Goal: Task Accomplishment & Management: Complete application form

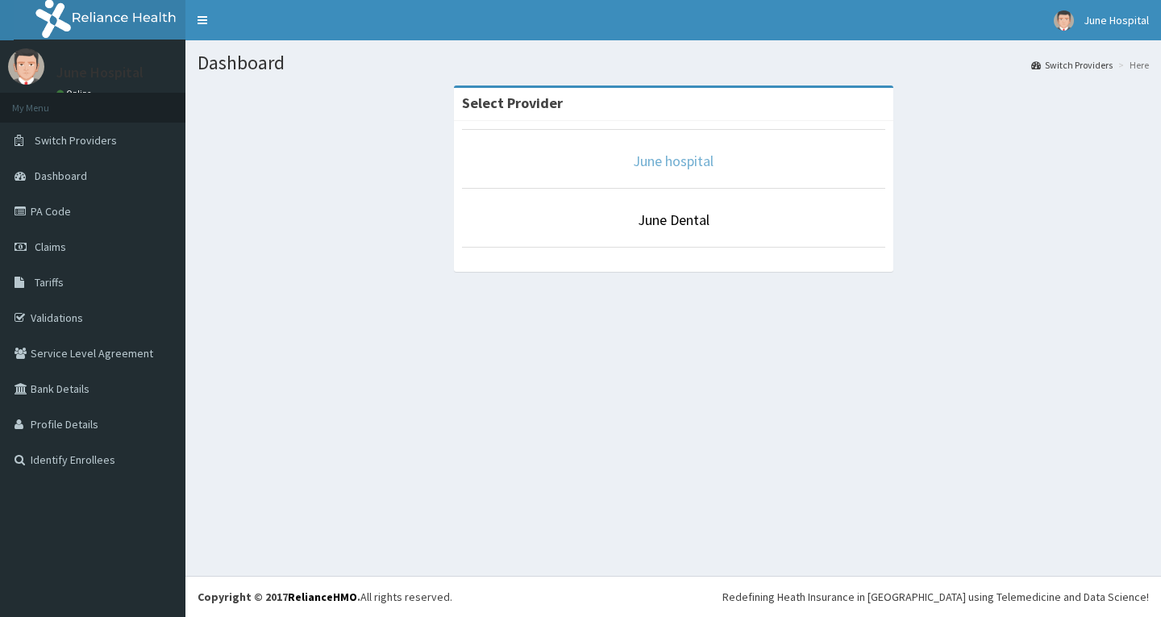
click at [689, 158] on link "June hospital" at bounding box center [673, 161] width 81 height 19
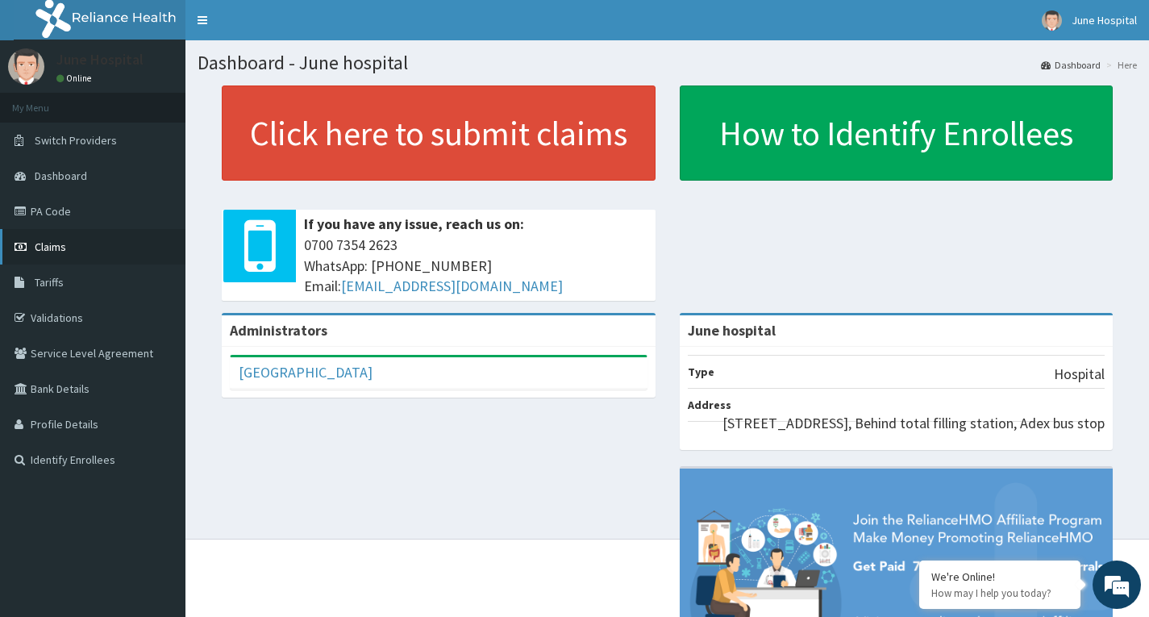
click at [52, 244] on span "Claims" at bounding box center [50, 246] width 31 height 15
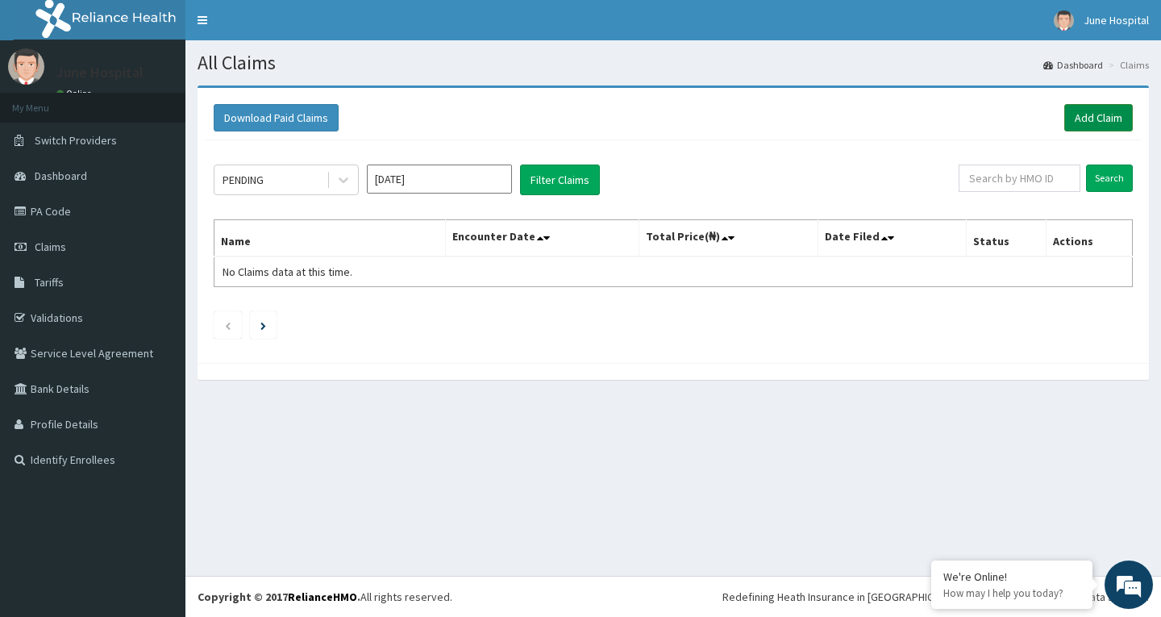
click at [1095, 114] on link "Add Claim" at bounding box center [1098, 117] width 69 height 27
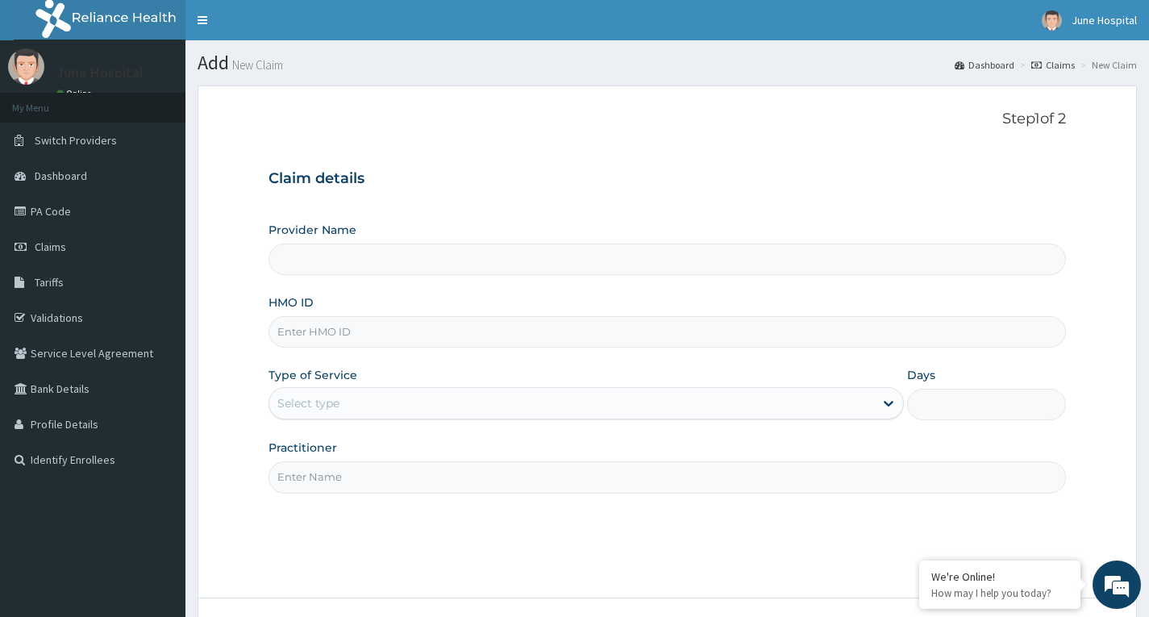
type input "June hospital"
click at [371, 336] on input "HMO ID" at bounding box center [666, 331] width 797 height 31
type input "DPD/10019/B"
click at [368, 407] on div "Select type" at bounding box center [571, 403] width 605 height 26
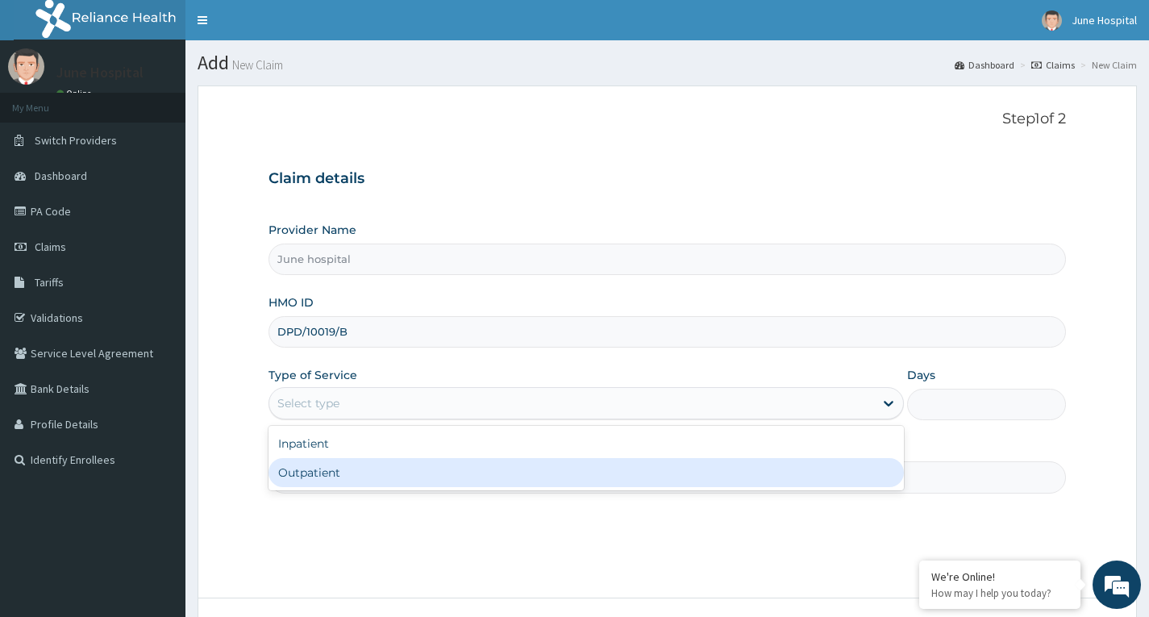
click at [369, 484] on div "Outpatient" at bounding box center [585, 472] width 635 height 29
type input "1"
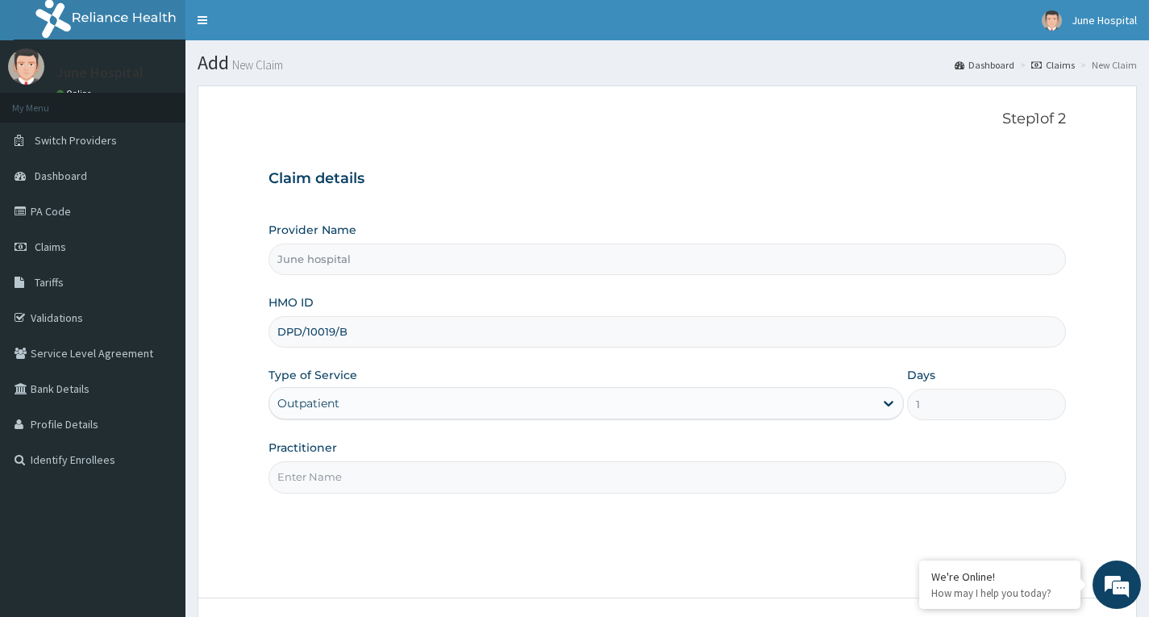
click at [375, 479] on input "Practitioner" at bounding box center [666, 476] width 797 height 31
type input "[PERSON_NAME]"
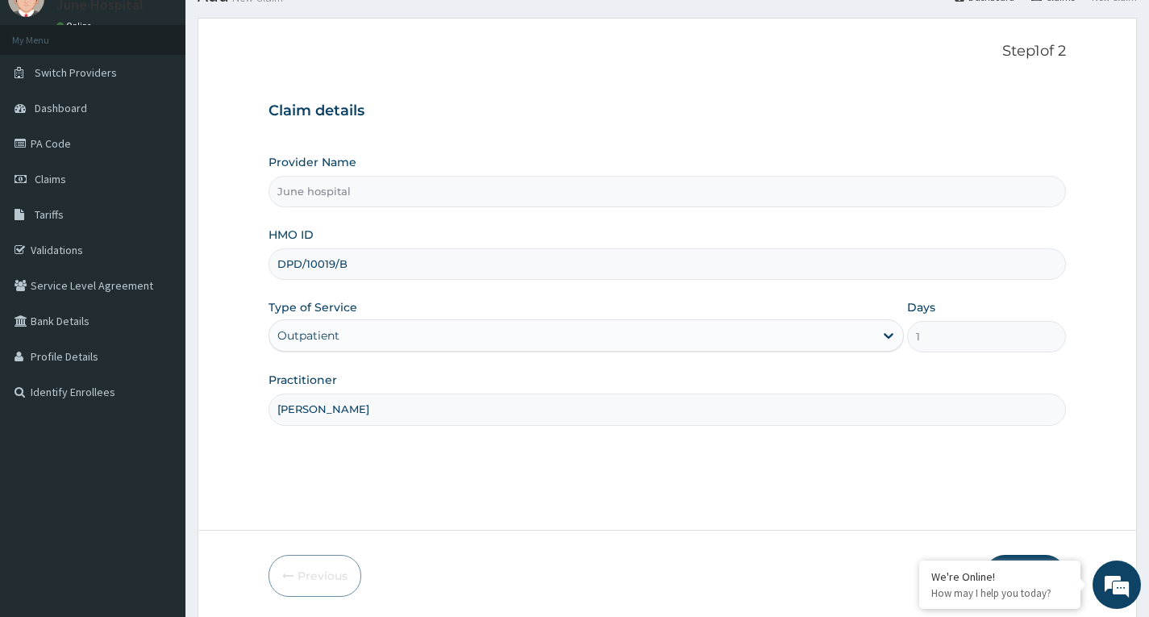
scroll to position [126, 0]
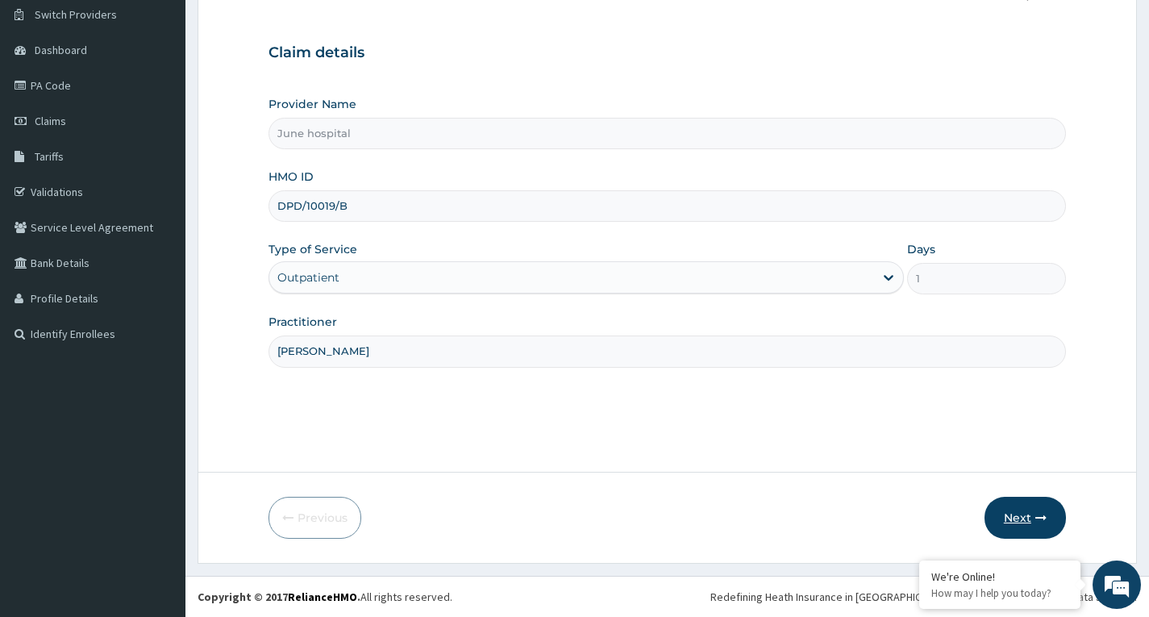
click at [1007, 514] on button "Next" at bounding box center [1024, 518] width 81 height 42
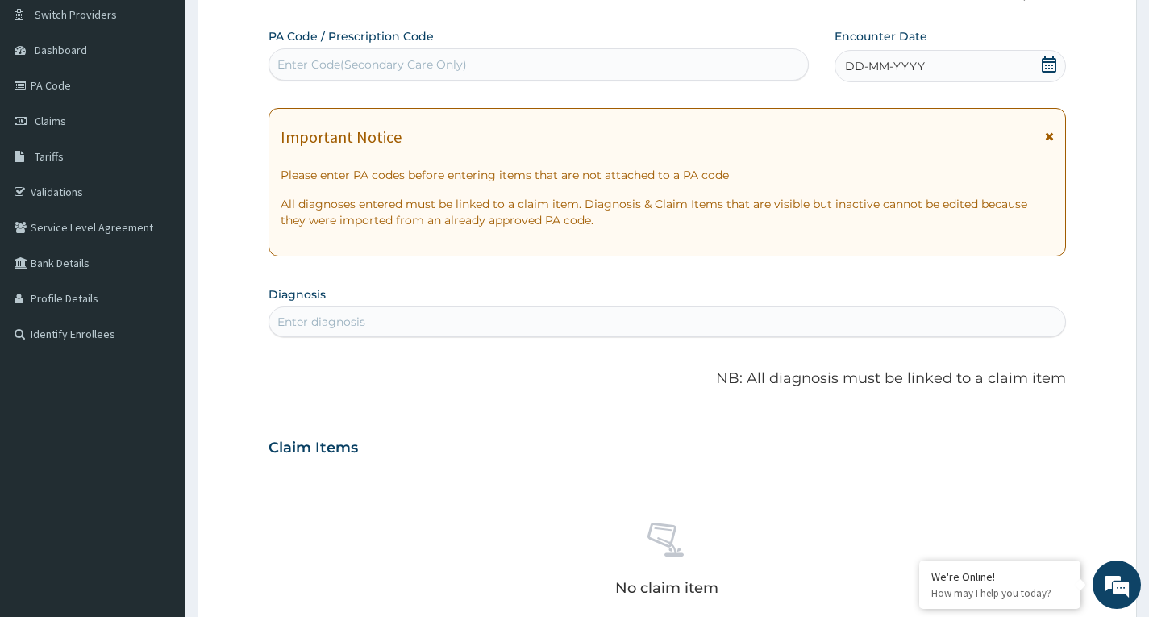
click at [363, 318] on div "Enter diagnosis" at bounding box center [321, 322] width 88 height 16
type input "MYALG"
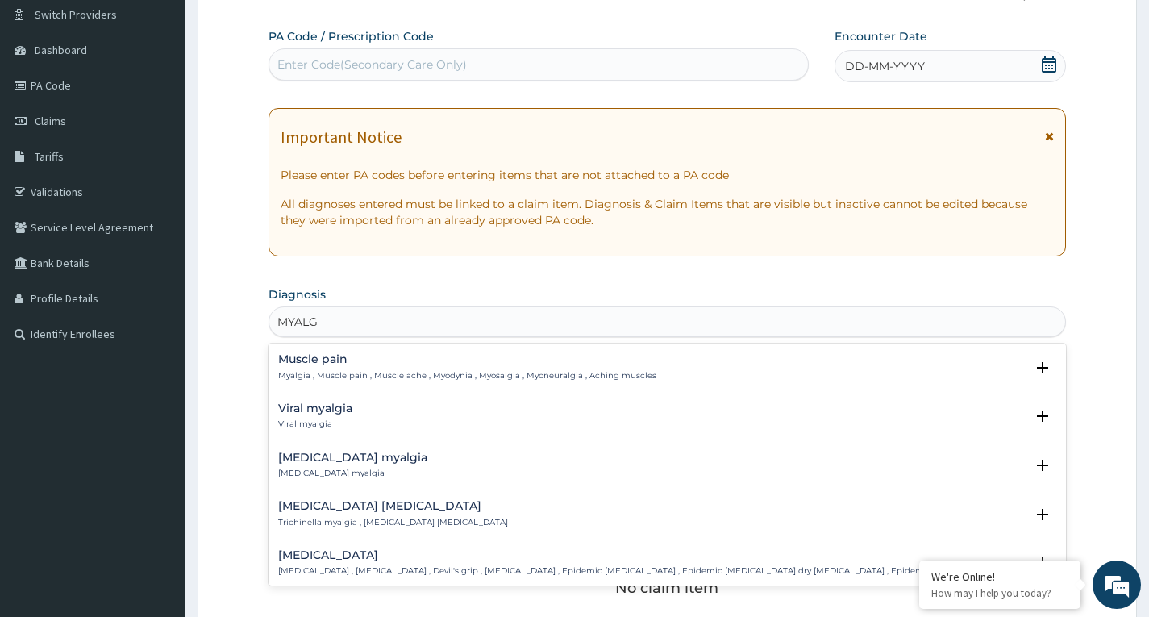
click at [311, 368] on div "Muscle pain Myalgia , Muscle pain , Muscle ache , Myodynia , Myosalgia , Myoneu…" at bounding box center [467, 367] width 378 height 28
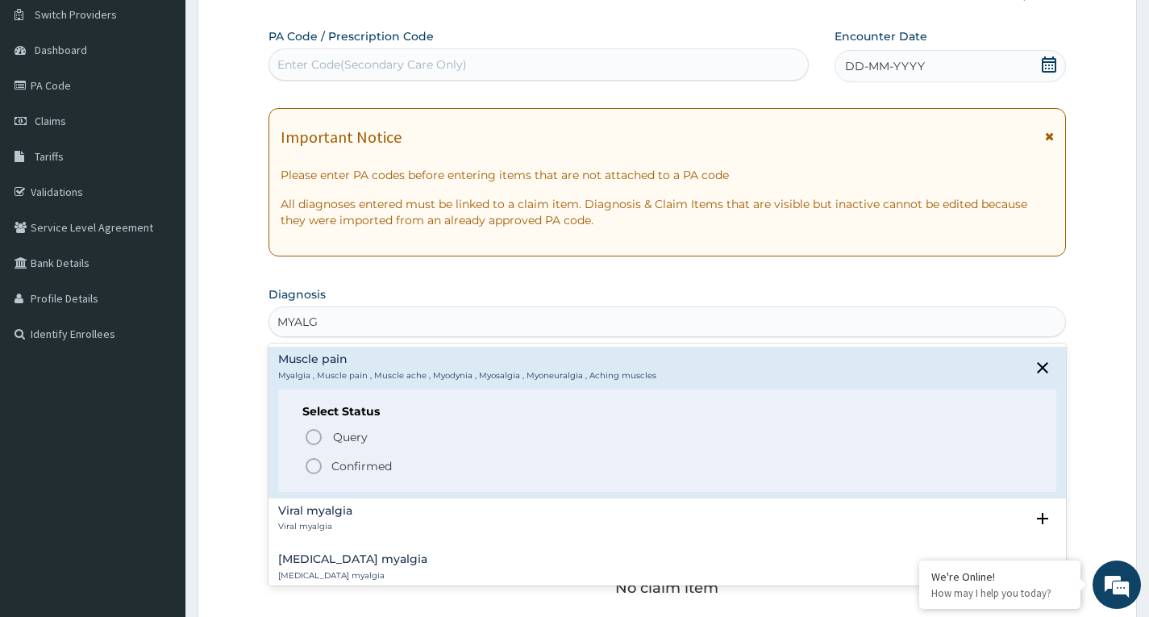
click at [313, 468] on icon "status option filled" at bounding box center [313, 465] width 19 height 19
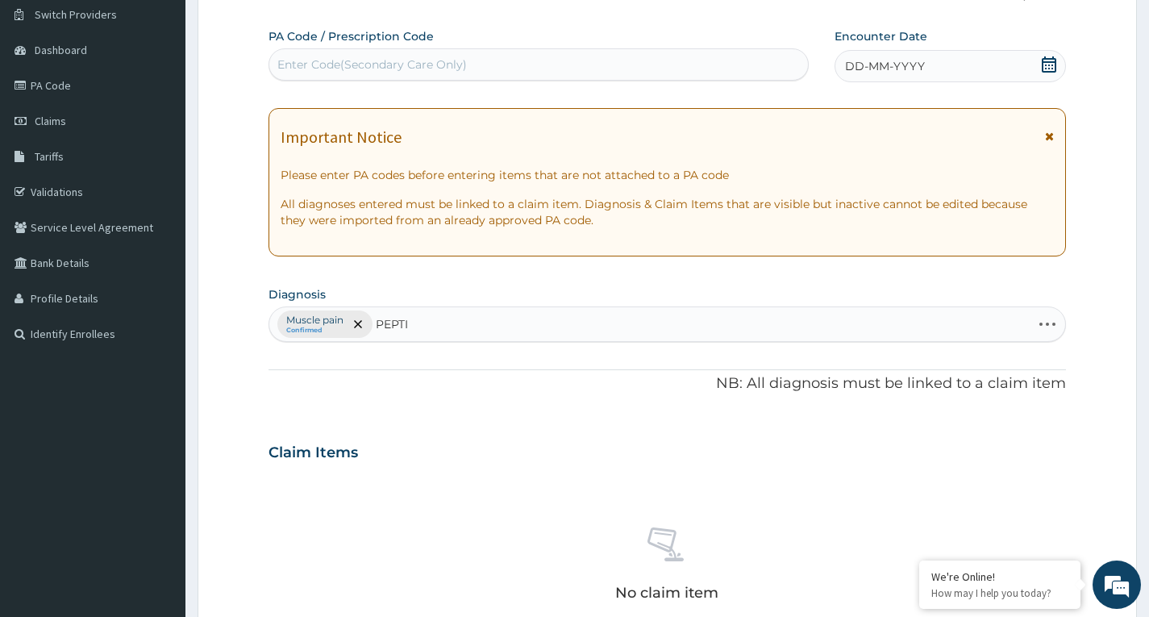
type input "PEPTIC"
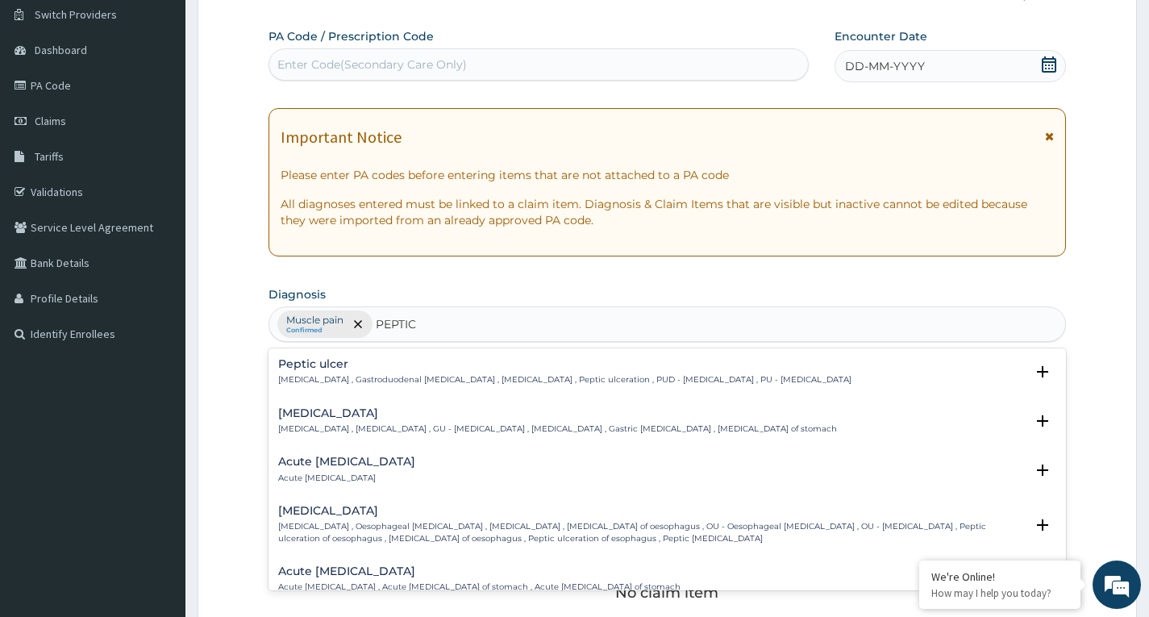
click at [308, 375] on p "[MEDICAL_DATA] , Gastroduodenal [MEDICAL_DATA] , [MEDICAL_DATA] , Peptic ulcera…" at bounding box center [564, 379] width 573 height 11
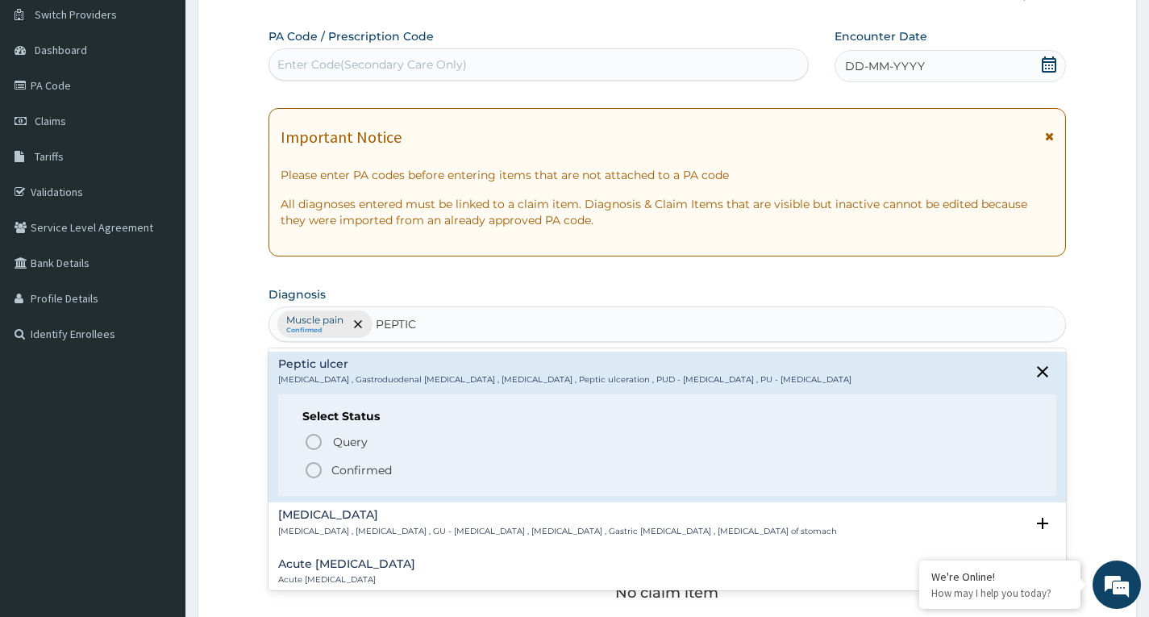
drag, startPoint x: 311, startPoint y: 467, endPoint x: 326, endPoint y: 466, distance: 15.3
click at [312, 468] on icon "status option filled" at bounding box center [313, 469] width 19 height 19
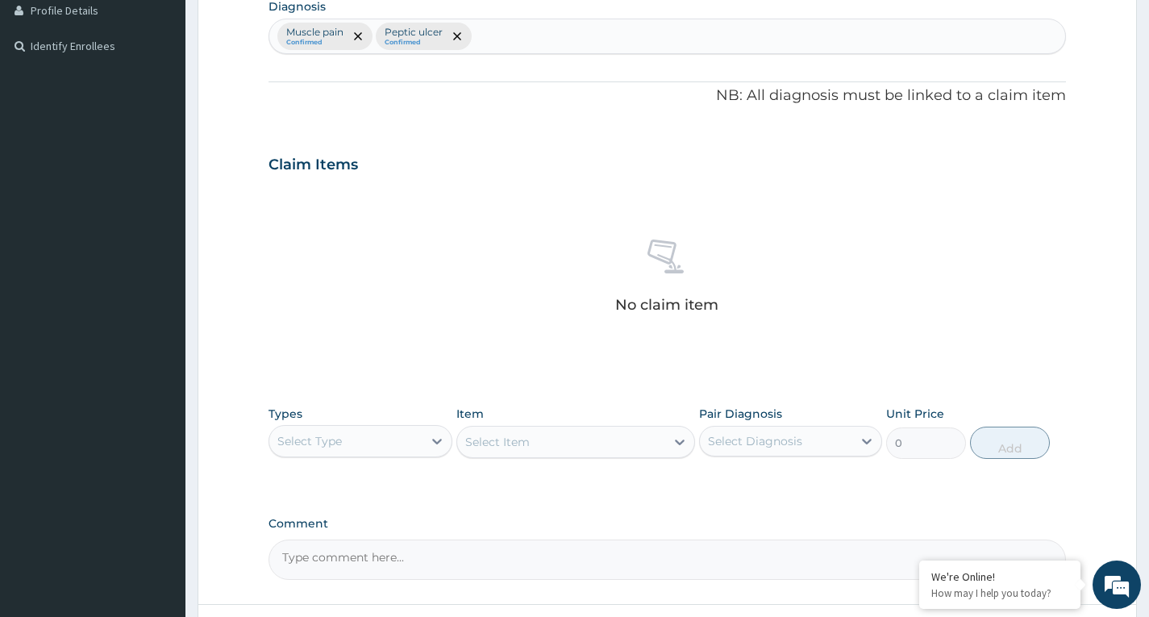
scroll to position [448, 0]
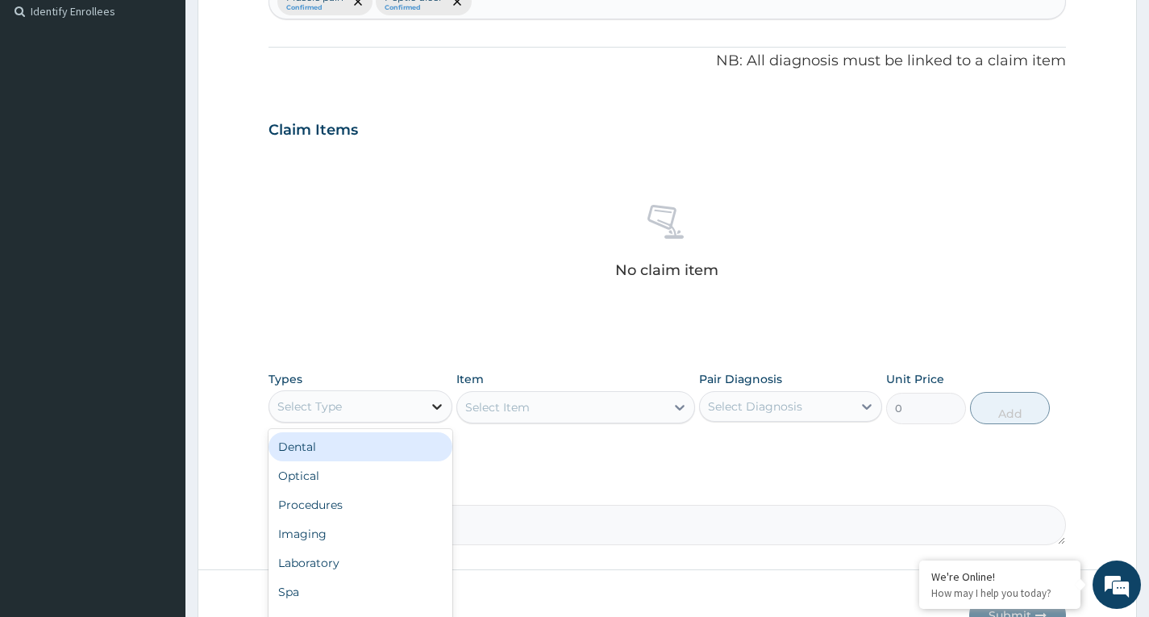
click at [426, 414] on div at bounding box center [436, 406] width 29 height 29
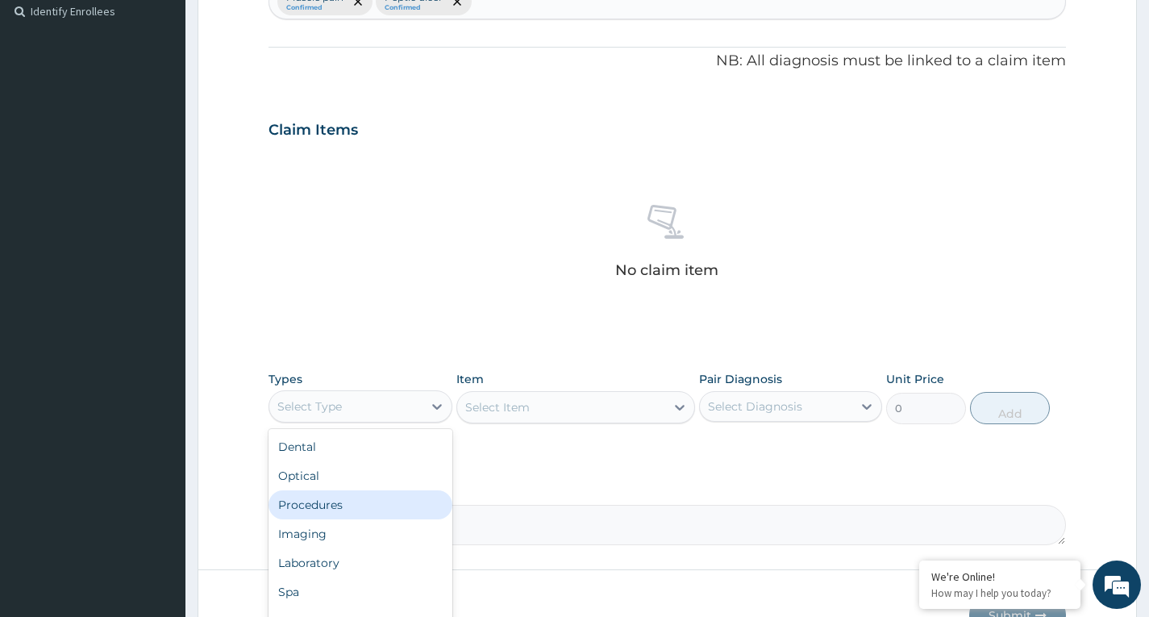
click at [401, 510] on div "Procedures" at bounding box center [359, 504] width 183 height 29
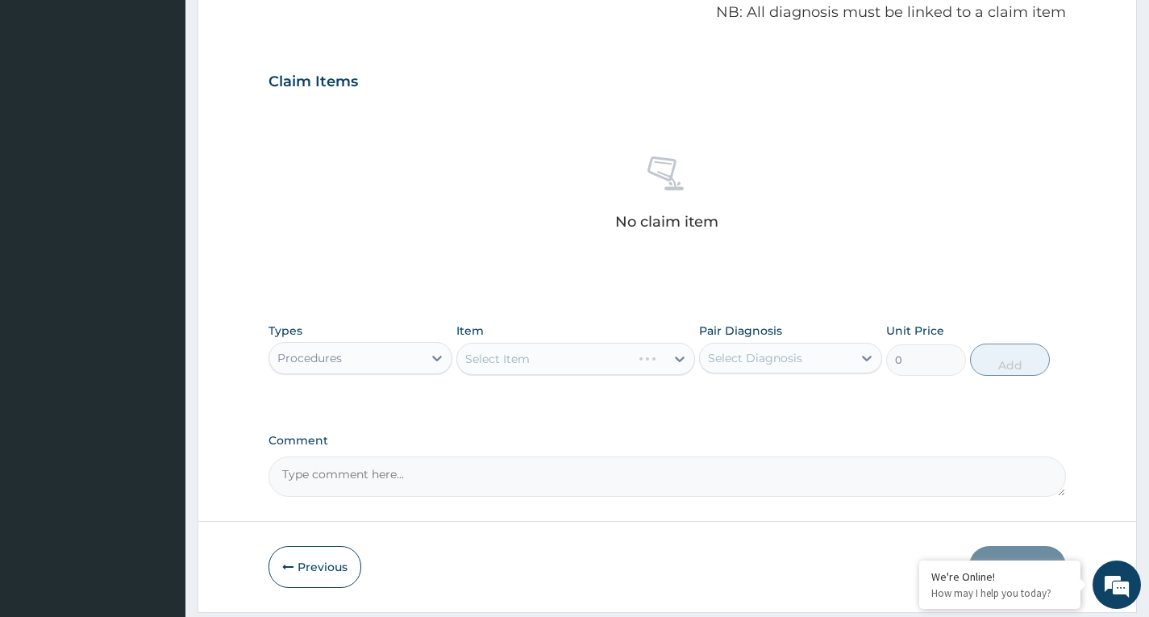
scroll to position [546, 0]
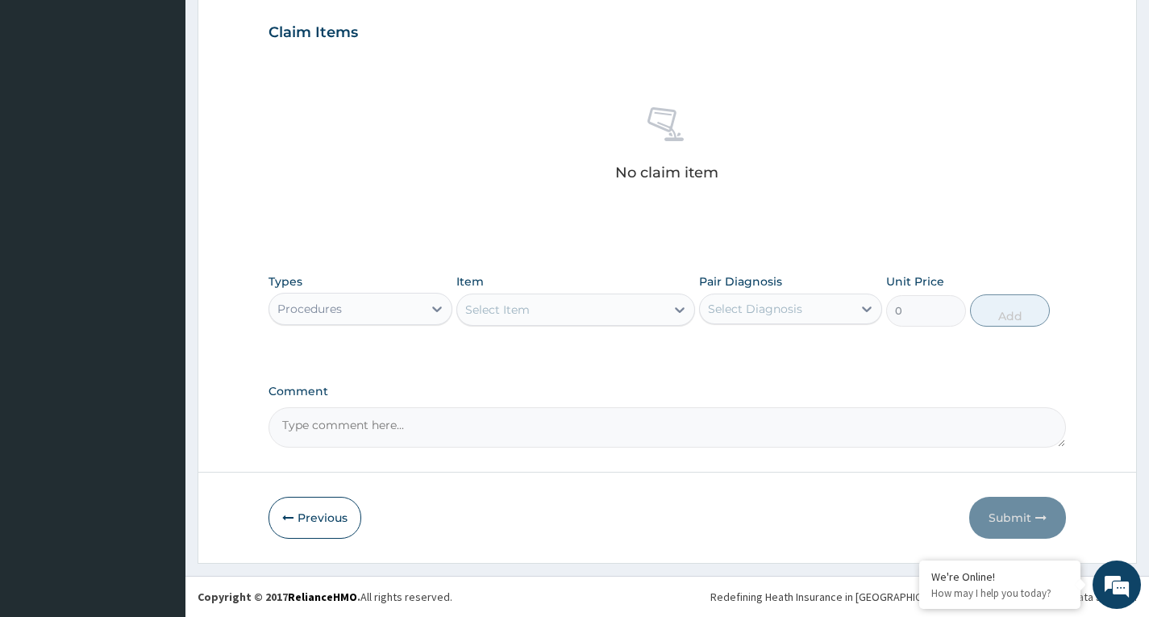
click at [659, 310] on div "Select Item" at bounding box center [561, 310] width 209 height 26
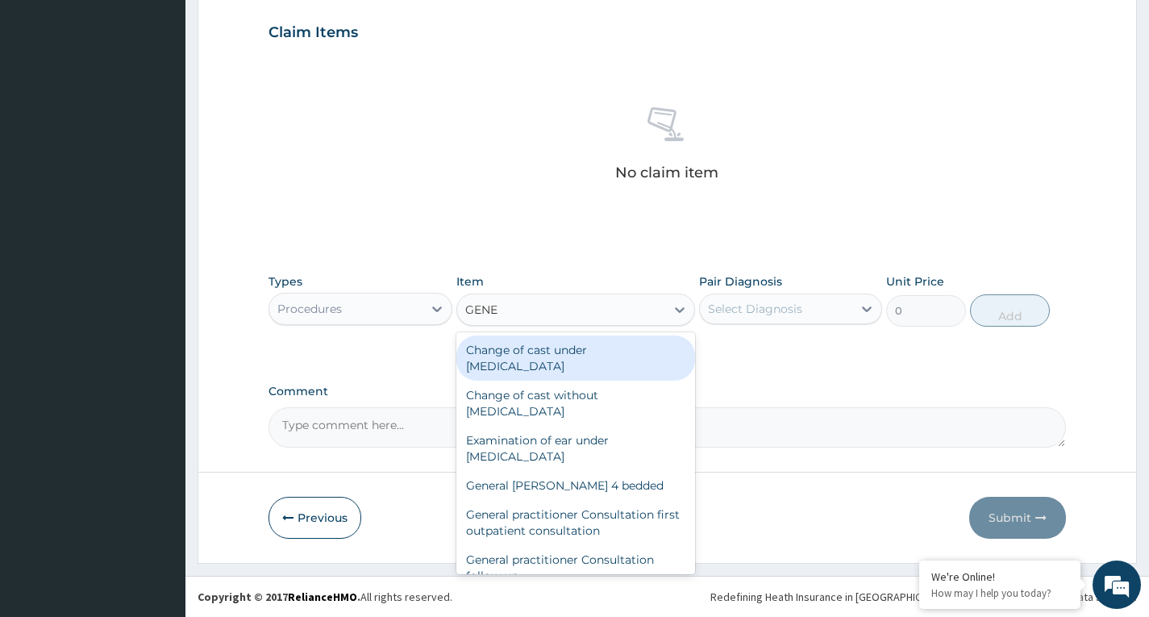
type input "GENER"
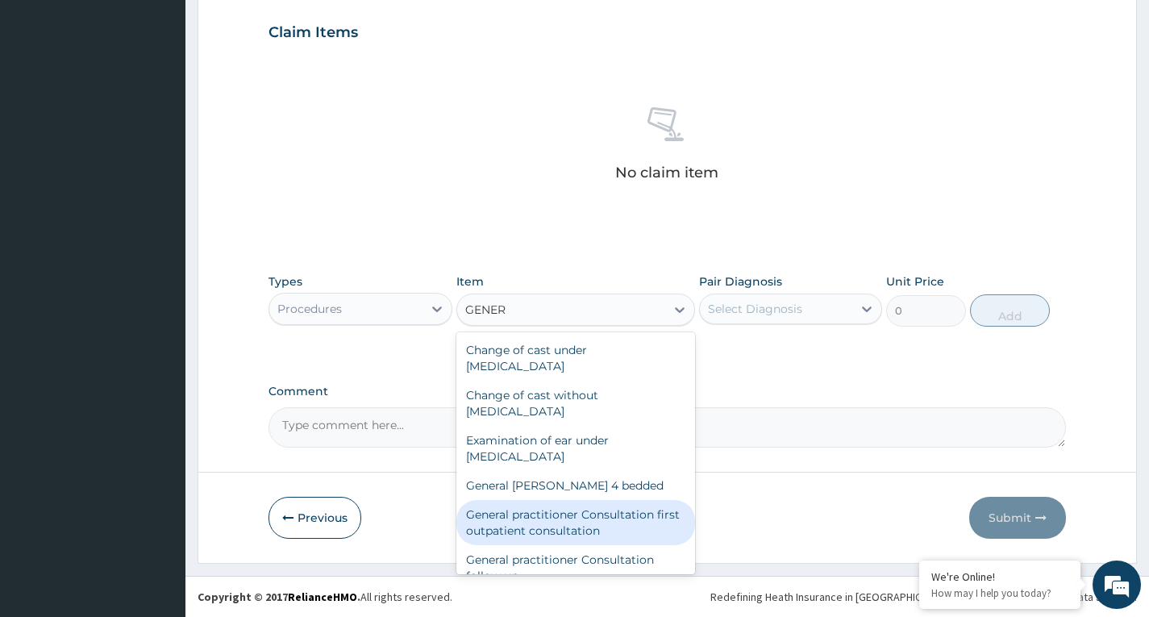
click at [586, 529] on div "General practitioner Consultation first outpatient consultation" at bounding box center [575, 522] width 239 height 45
type input "3547.5"
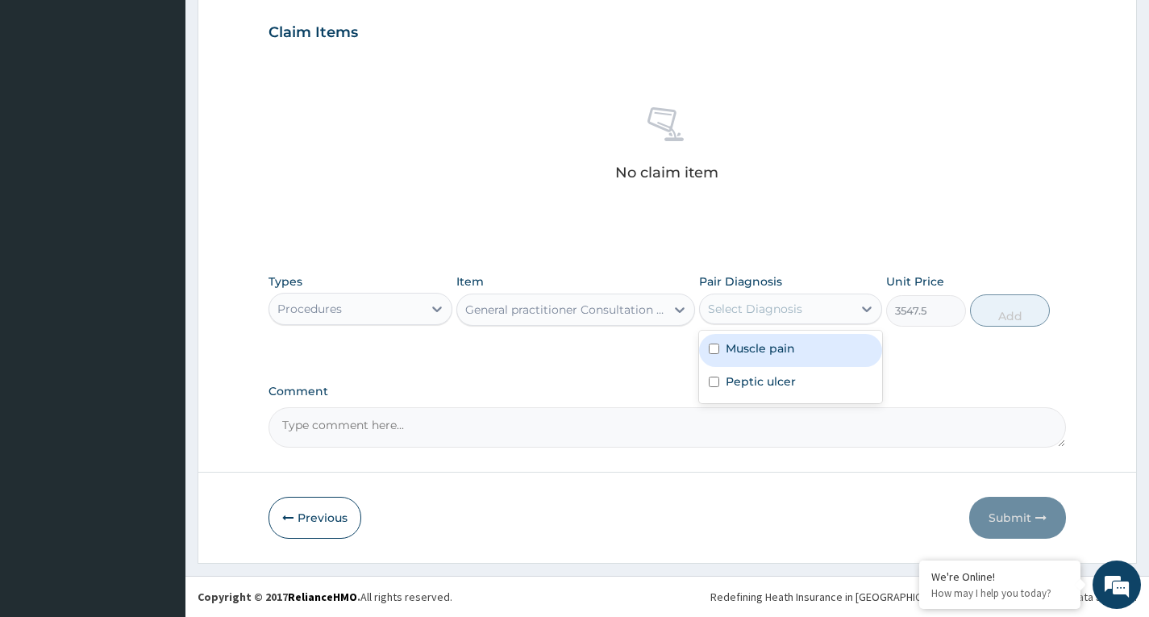
click at [808, 299] on div "Select Diagnosis" at bounding box center [776, 309] width 152 height 26
drag, startPoint x: 800, startPoint y: 339, endPoint x: 800, endPoint y: 362, distance: 23.4
click at [800, 343] on div "Muscle pain" at bounding box center [790, 350] width 183 height 33
checkbox input "true"
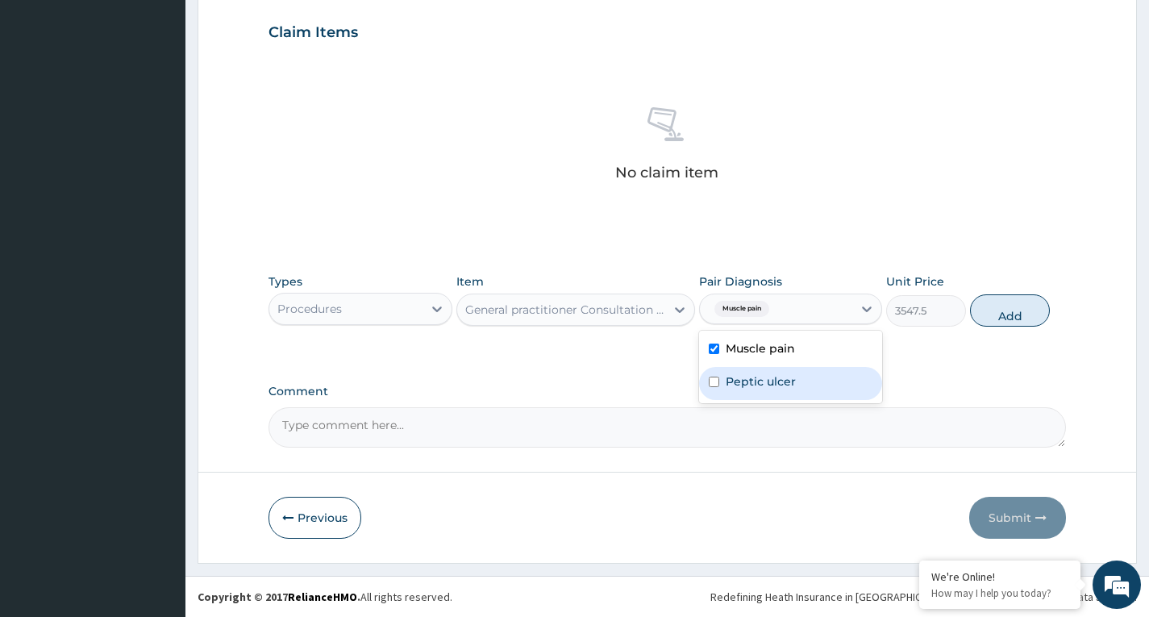
click at [798, 375] on div "Peptic ulcer" at bounding box center [790, 383] width 183 height 33
checkbox input "true"
click at [1020, 316] on button "Add" at bounding box center [1010, 310] width 80 height 32
type input "0"
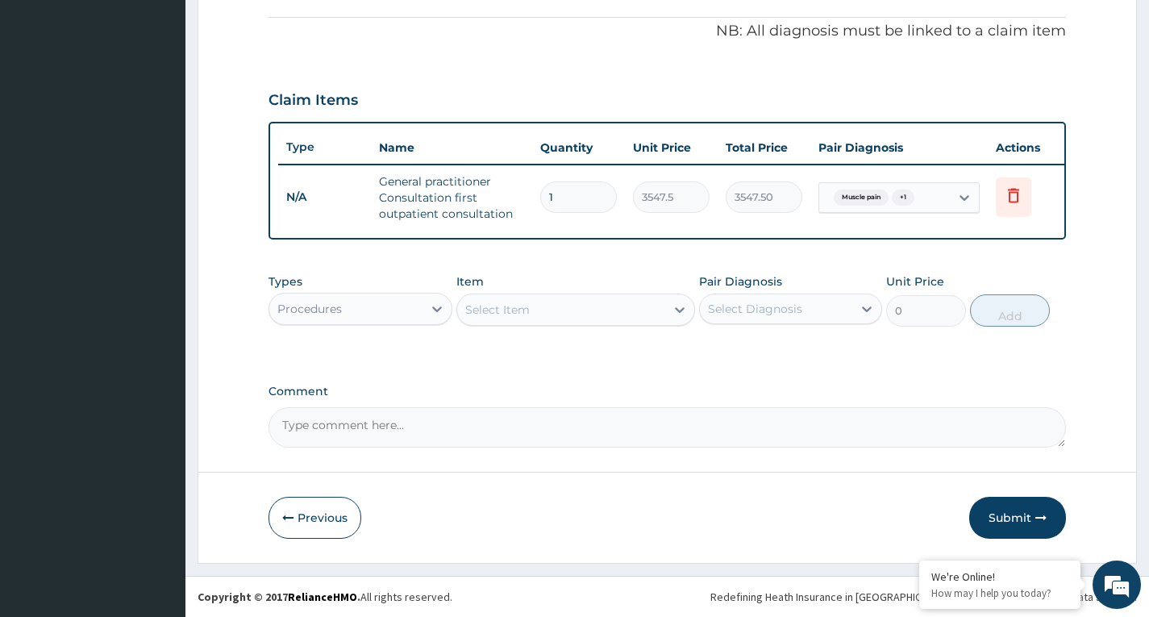
scroll to position [490, 0]
click at [357, 317] on div "Procedures" at bounding box center [345, 309] width 152 height 26
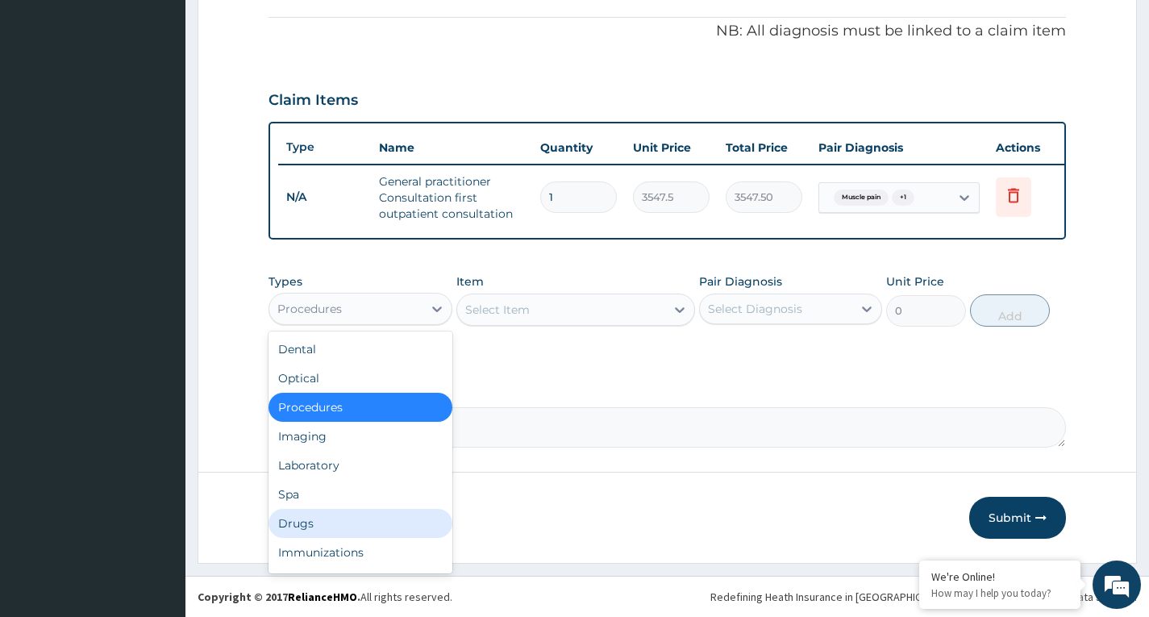
click at [360, 526] on div "Drugs" at bounding box center [359, 523] width 183 height 29
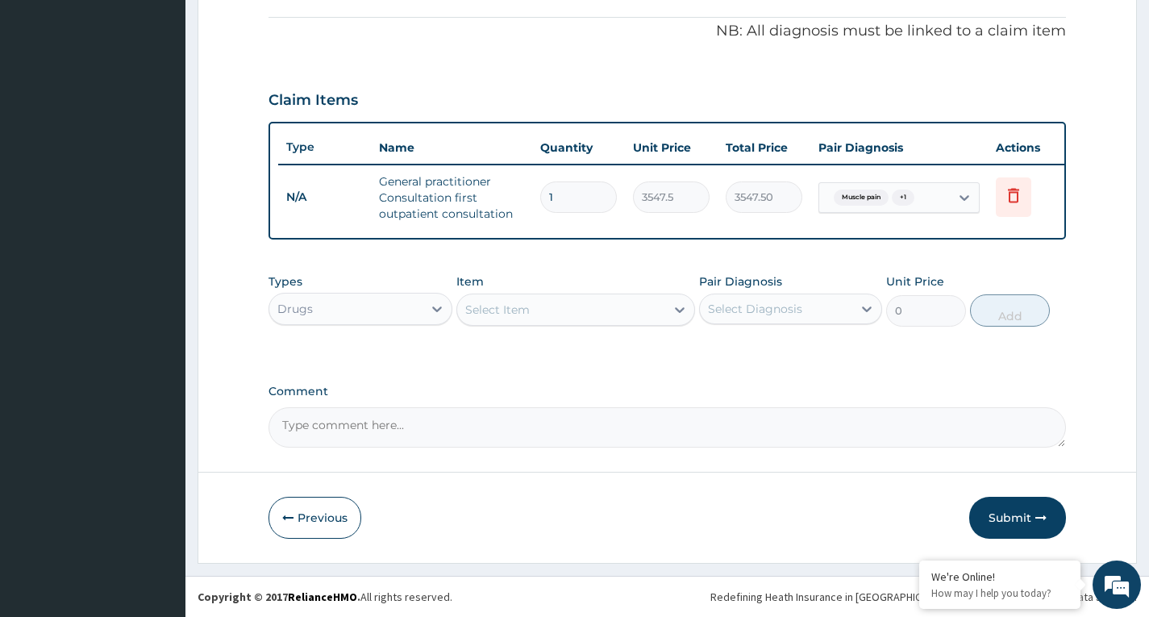
click at [567, 311] on div "Select Item" at bounding box center [561, 310] width 209 height 26
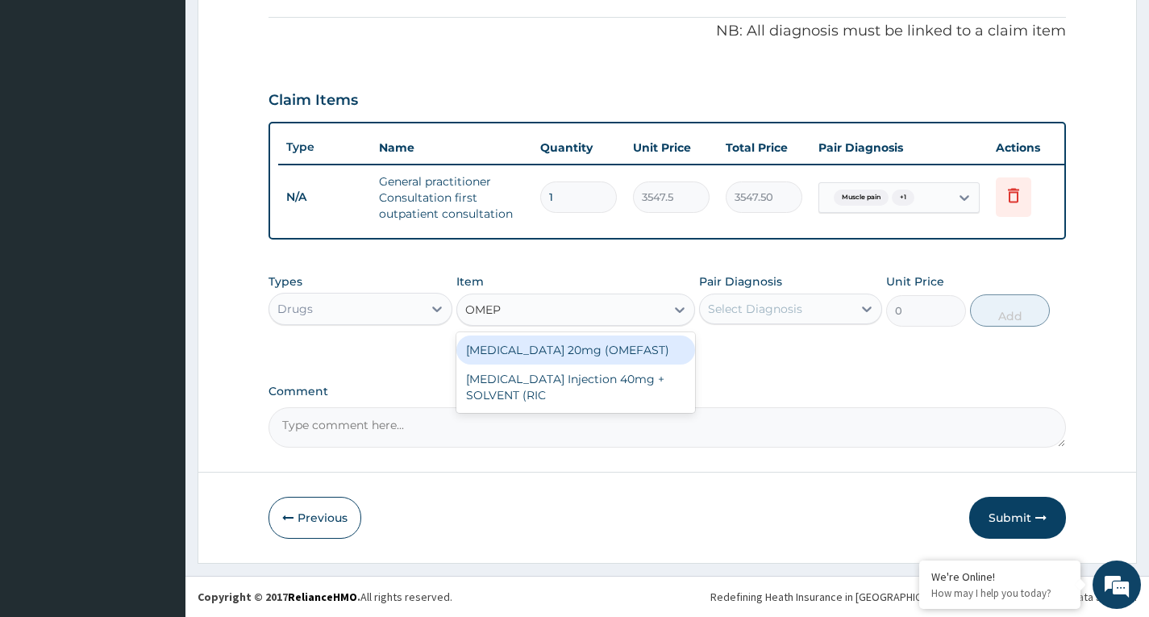
type input "OMEPR"
click at [580, 351] on div "[MEDICAL_DATA] 20mg (OMEFAST)" at bounding box center [575, 349] width 239 height 29
type input "82.775"
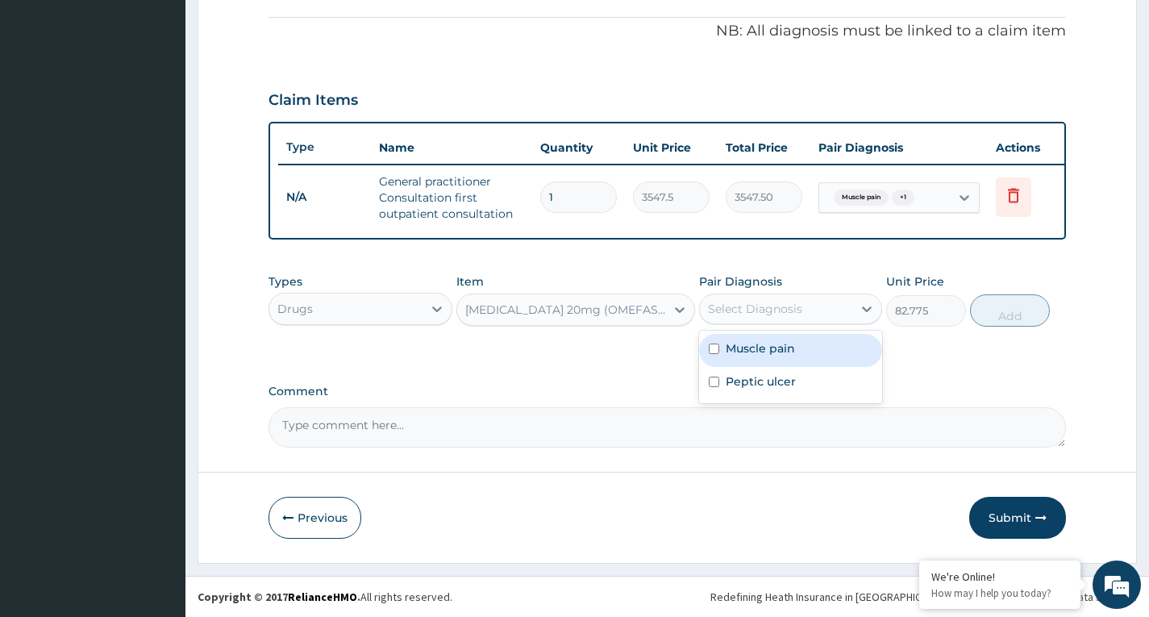
click at [753, 301] on div "Select Diagnosis" at bounding box center [755, 309] width 94 height 16
click at [752, 349] on label "Muscle pain" at bounding box center [759, 348] width 69 height 16
checkbox input "true"
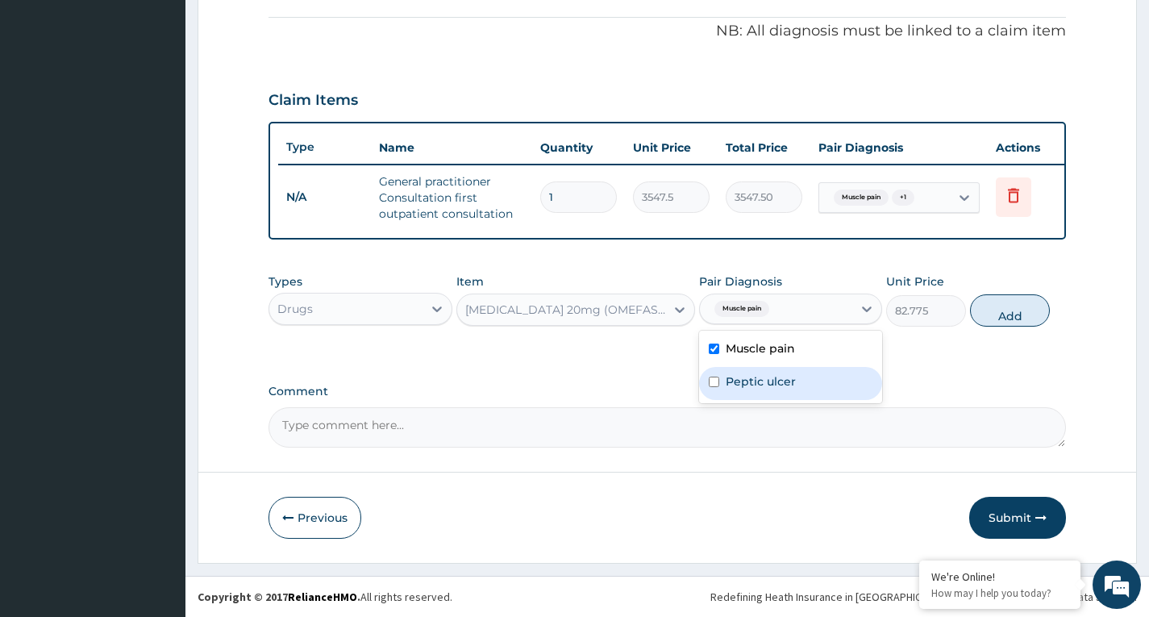
click at [761, 382] on label "Peptic ulcer" at bounding box center [760, 381] width 70 height 16
checkbox input "true"
drag, startPoint x: 780, startPoint y: 346, endPoint x: 918, endPoint y: 317, distance: 140.9
click at [781, 345] on label "Muscle pain" at bounding box center [759, 348] width 69 height 16
checkbox input "false"
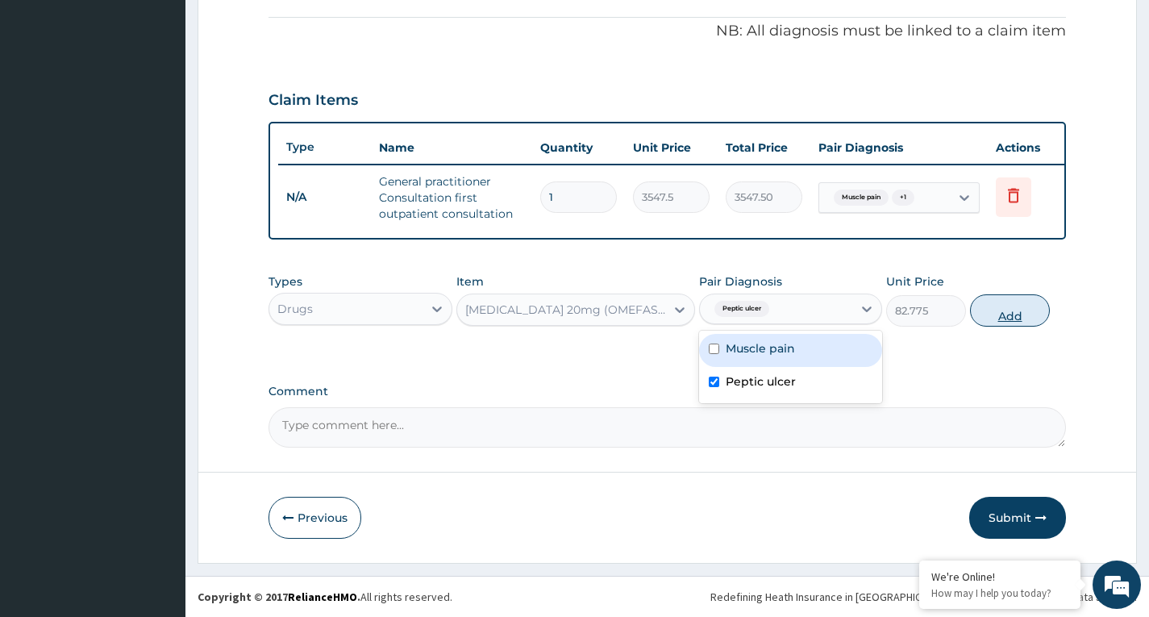
click at [1006, 310] on button "Add" at bounding box center [1010, 310] width 80 height 32
type input "0"
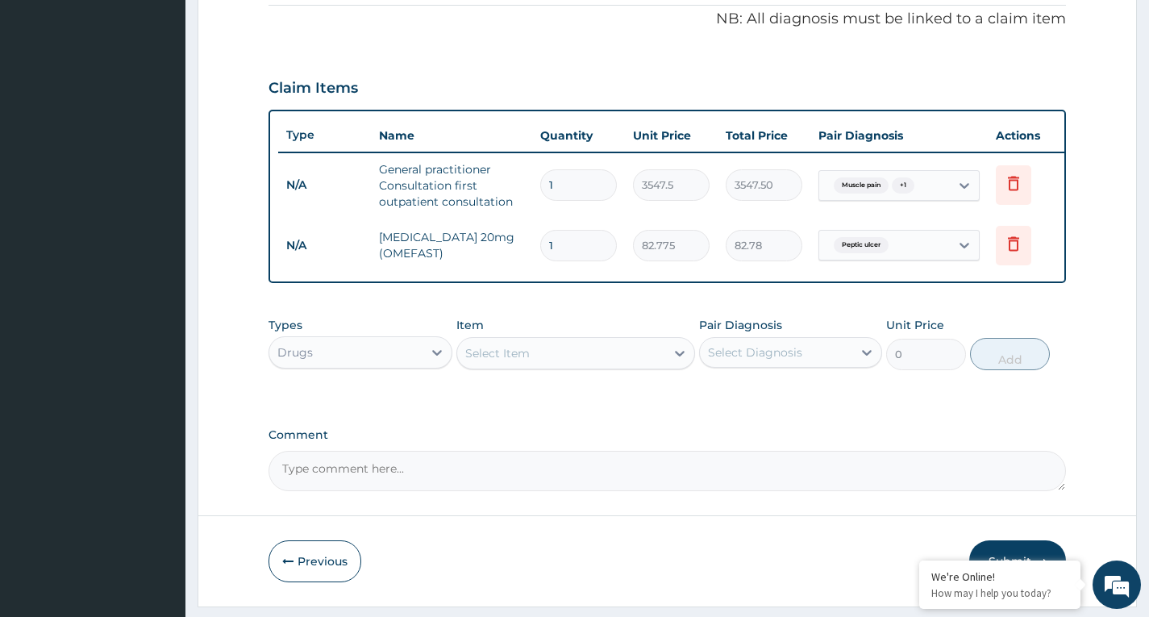
type input "10"
type input "827.75"
type input "10"
click at [630, 366] on div "Select Item" at bounding box center [561, 353] width 209 height 26
type input "AMOX"
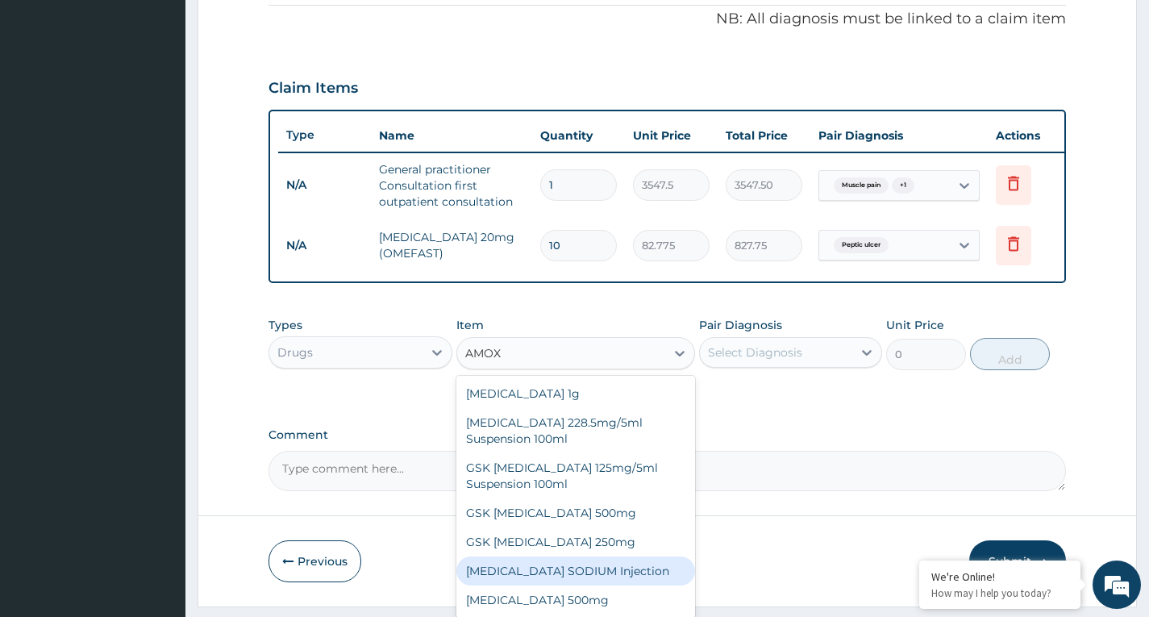
scroll to position [29, 0]
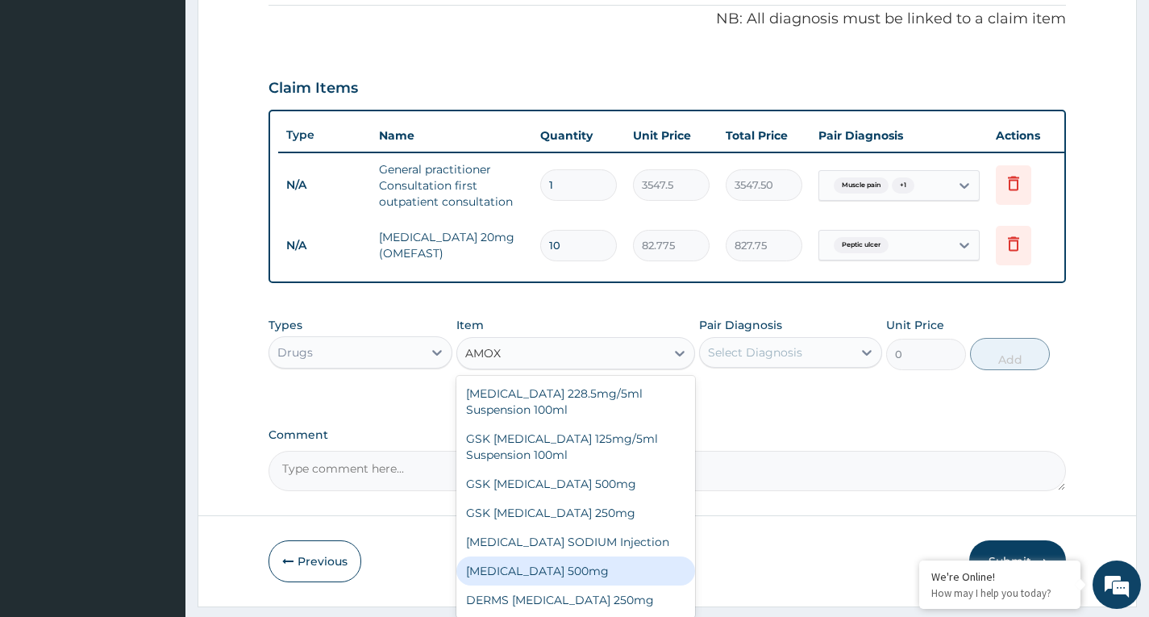
click at [597, 577] on div "[MEDICAL_DATA] 500mg" at bounding box center [575, 570] width 239 height 29
type input "70.95"
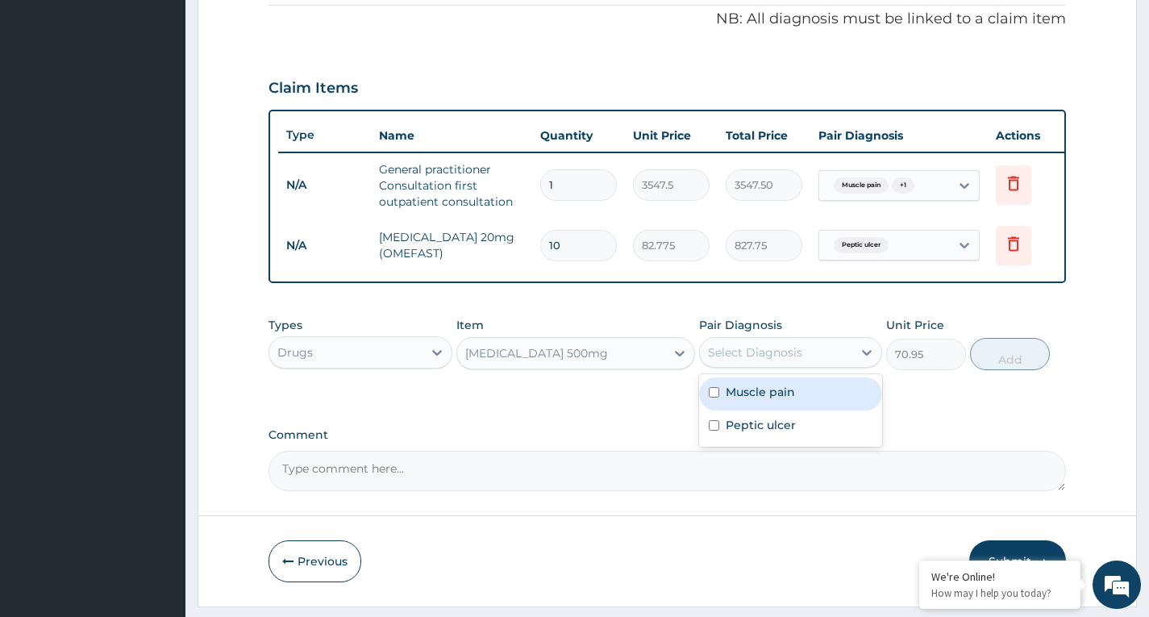
click at [785, 360] on div "Select Diagnosis" at bounding box center [755, 352] width 94 height 16
click at [774, 400] on label "Muscle pain" at bounding box center [759, 392] width 69 height 16
checkbox input "true"
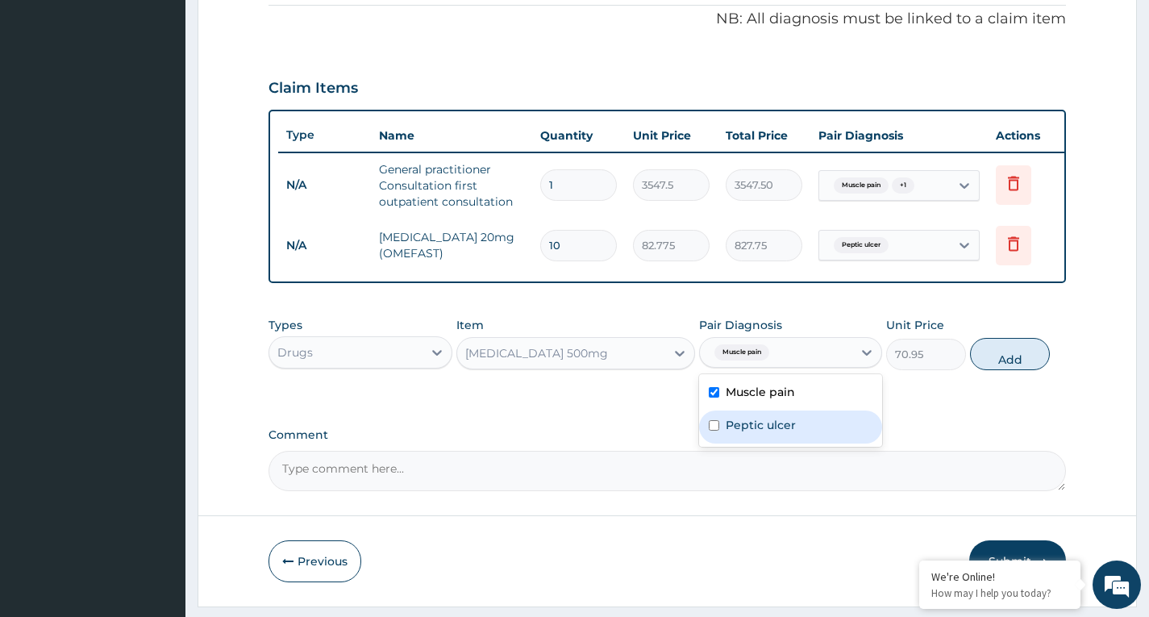
drag, startPoint x: 833, startPoint y: 439, endPoint x: 1066, endPoint y: 368, distance: 244.1
click at [852, 433] on div "Peptic ulcer" at bounding box center [790, 426] width 183 height 33
checkbox input "true"
click at [1013, 367] on button "Add" at bounding box center [1010, 354] width 80 height 32
type input "0"
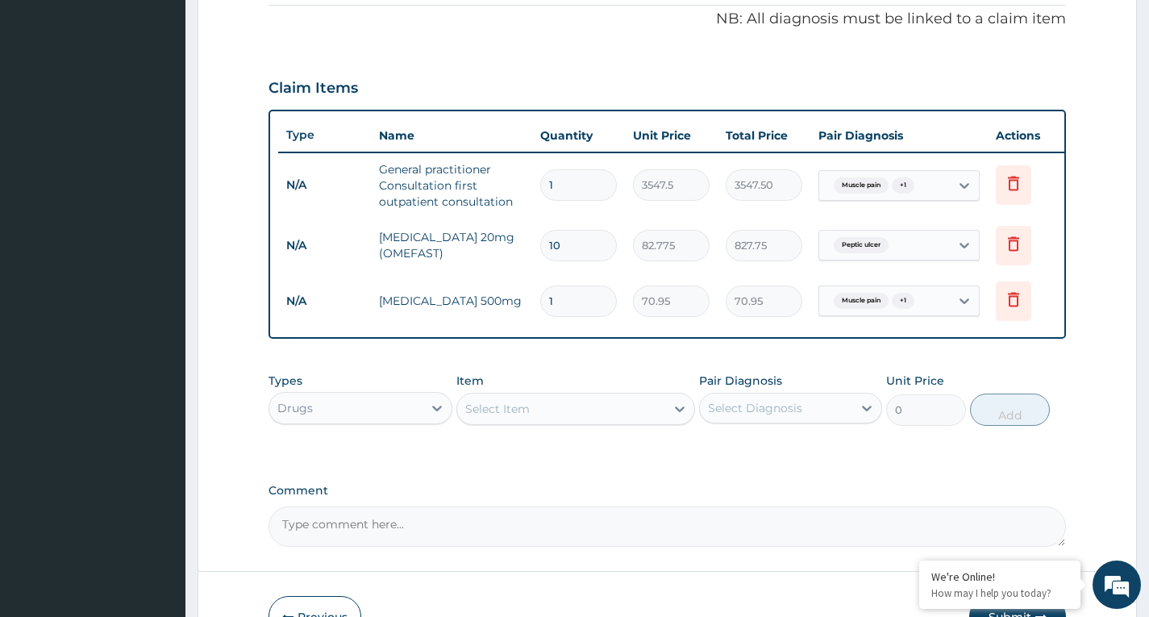
type input "10"
type input "709.50"
type input "10"
click at [626, 419] on div "Select Item" at bounding box center [561, 409] width 209 height 26
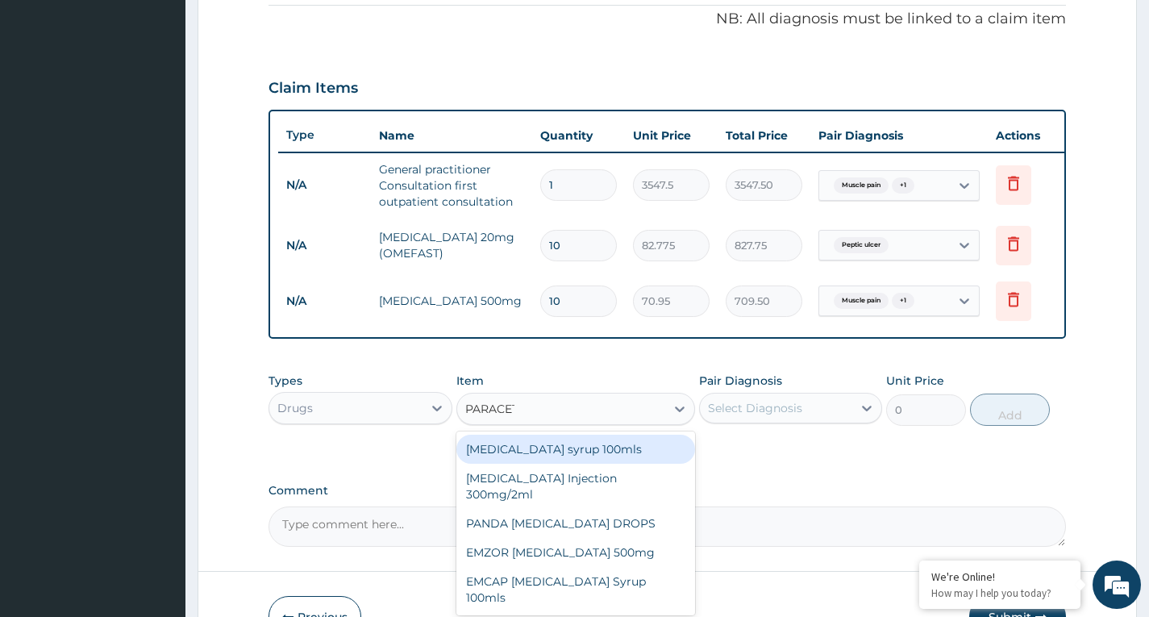
type input "PARACETA"
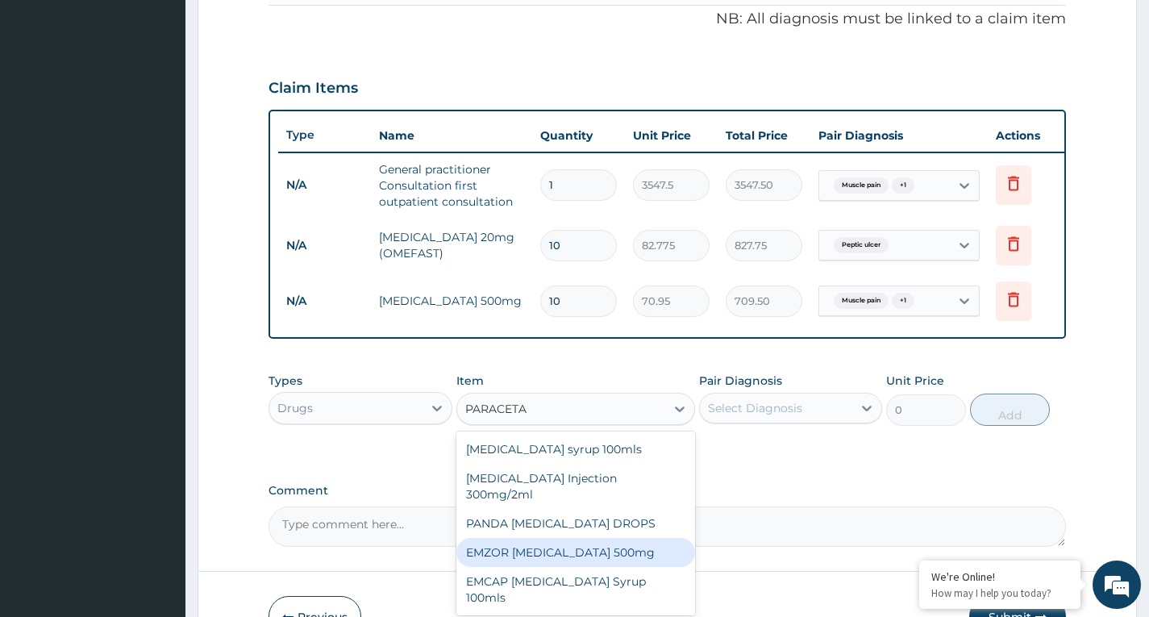
click at [608, 544] on div "EMZOR [MEDICAL_DATA] 500mg" at bounding box center [575, 552] width 239 height 29
type input "23.65"
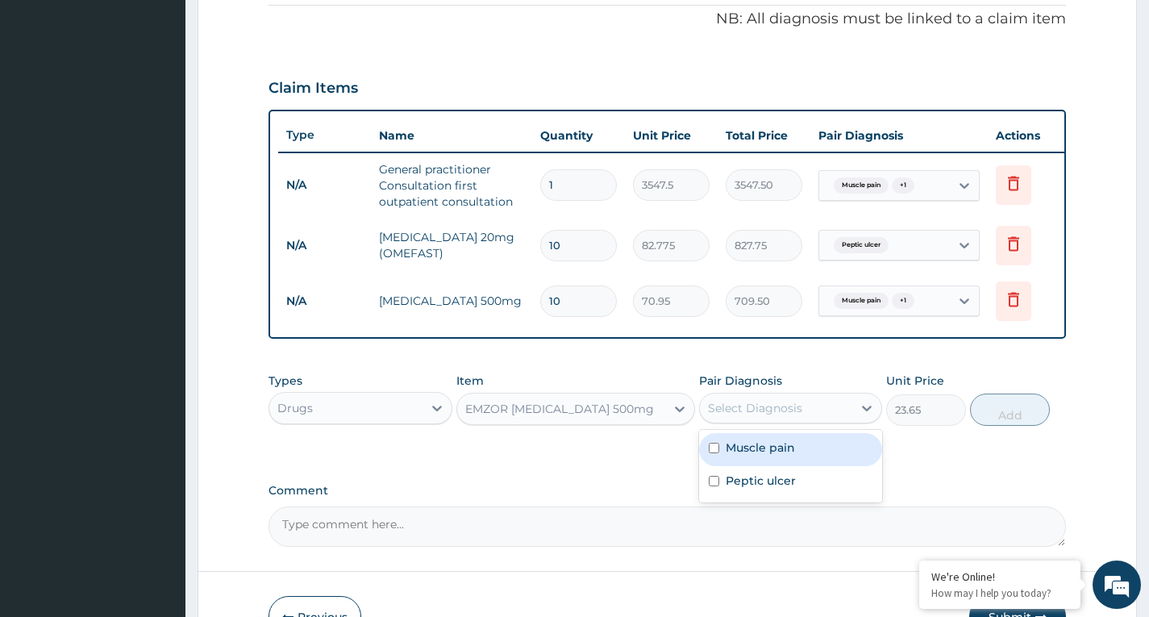
click at [786, 413] on div "Select Diagnosis" at bounding box center [755, 408] width 94 height 16
click at [786, 455] on label "Muscle pain" at bounding box center [759, 447] width 69 height 16
checkbox input "true"
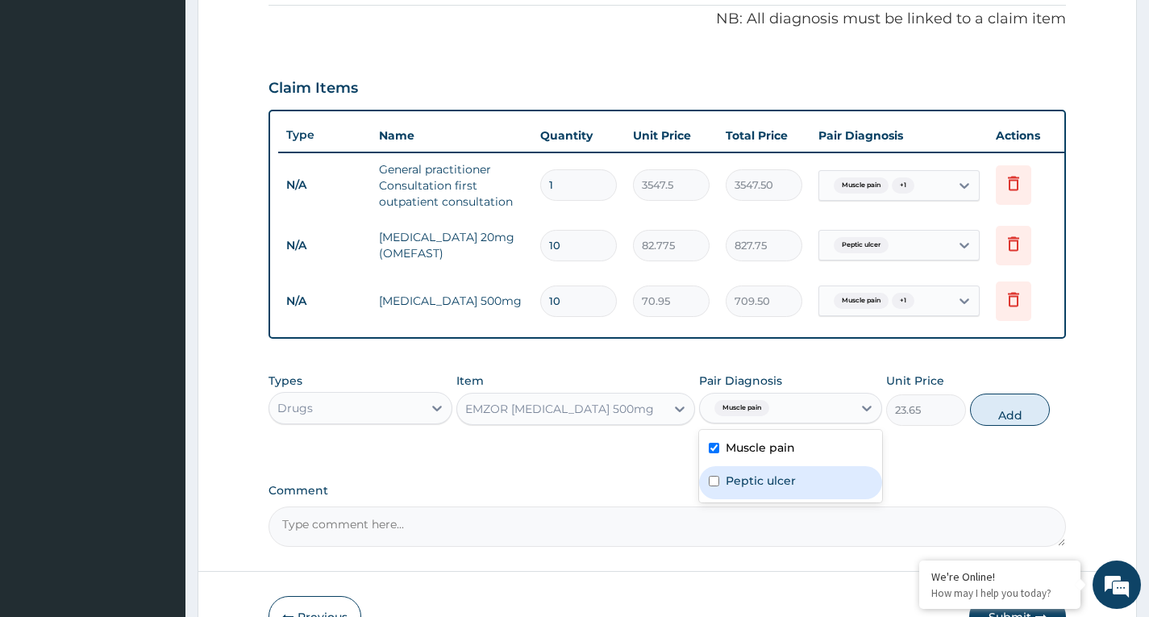
drag, startPoint x: 773, startPoint y: 494, endPoint x: 777, endPoint y: 476, distance: 18.2
click at [773, 488] on label "Peptic ulcer" at bounding box center [760, 480] width 70 height 16
checkbox input "true"
click at [1008, 422] on button "Add" at bounding box center [1010, 409] width 80 height 32
type input "0"
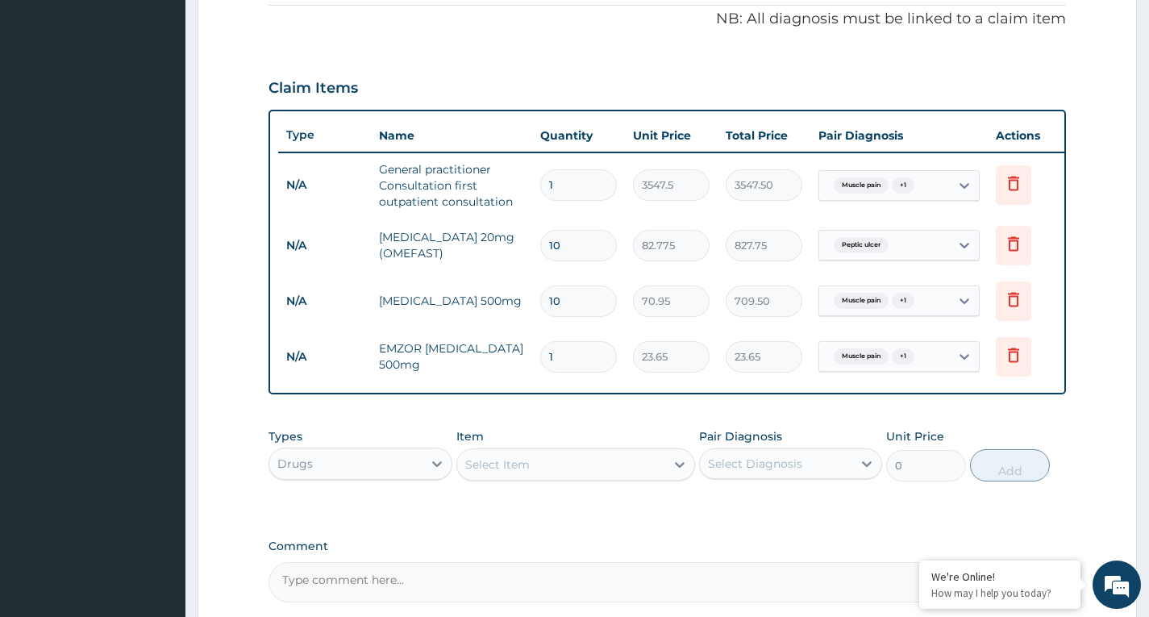
type input "18"
type input "425.70"
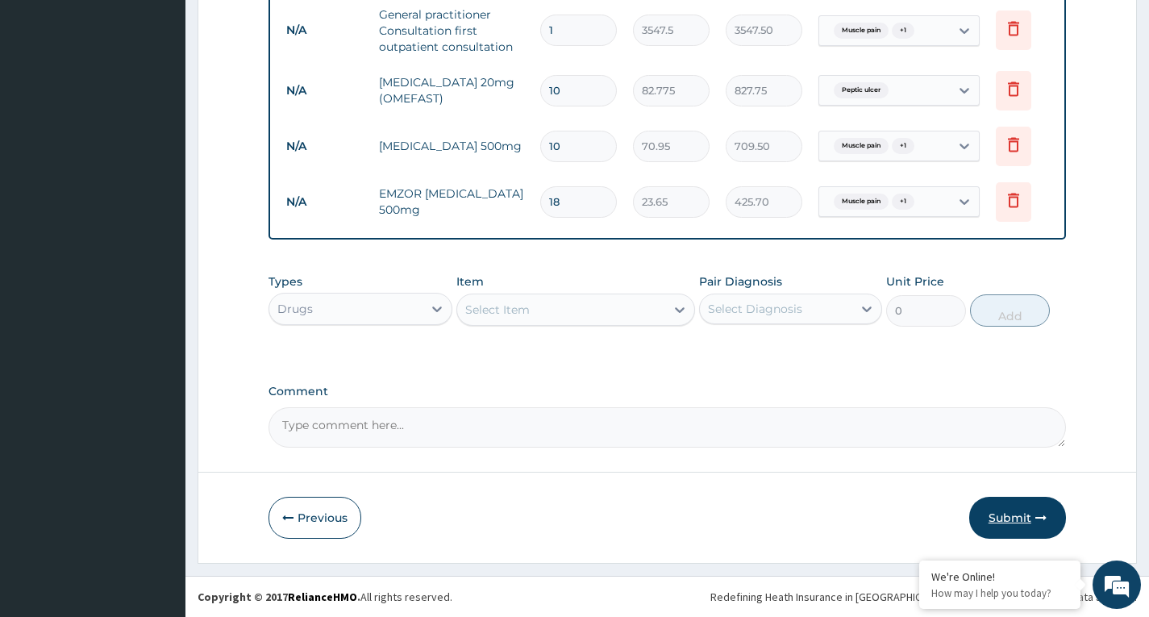
type input "18"
click at [999, 513] on button "Submit" at bounding box center [1017, 518] width 97 height 42
click at [1016, 509] on button "Submit" at bounding box center [1017, 518] width 97 height 42
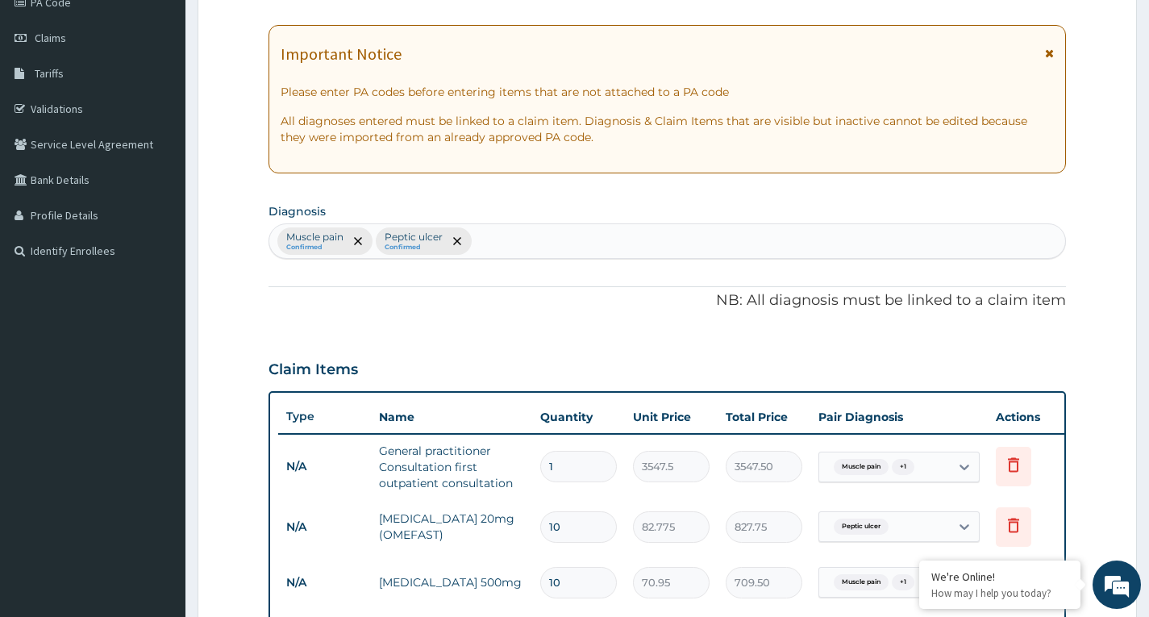
scroll to position [93, 0]
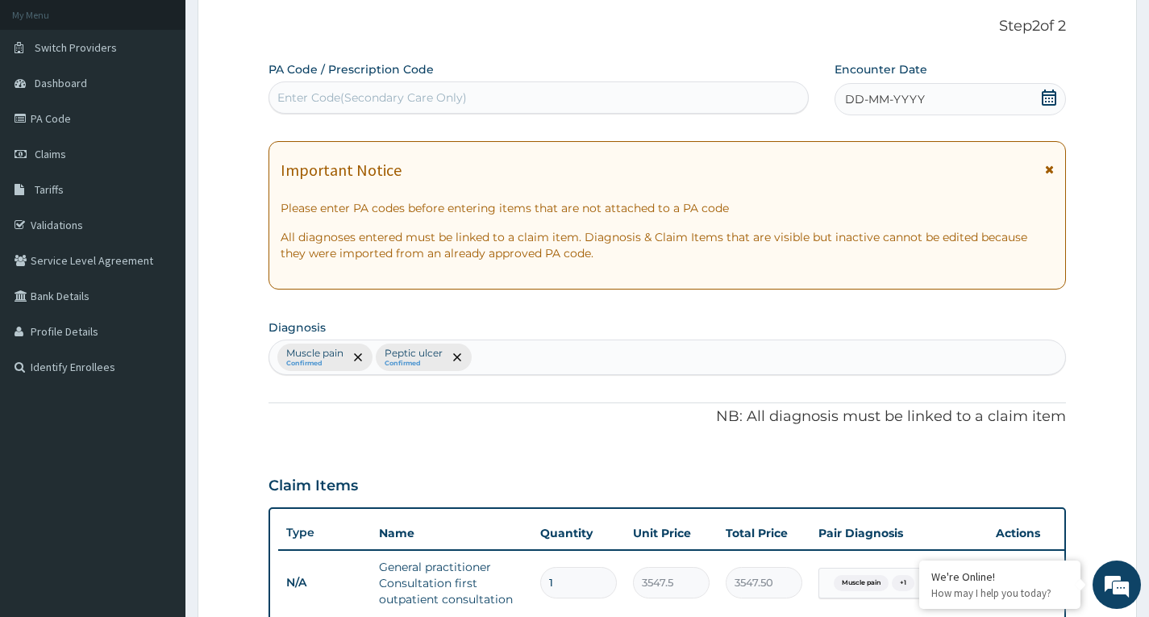
click at [1053, 99] on icon at bounding box center [1049, 97] width 16 height 16
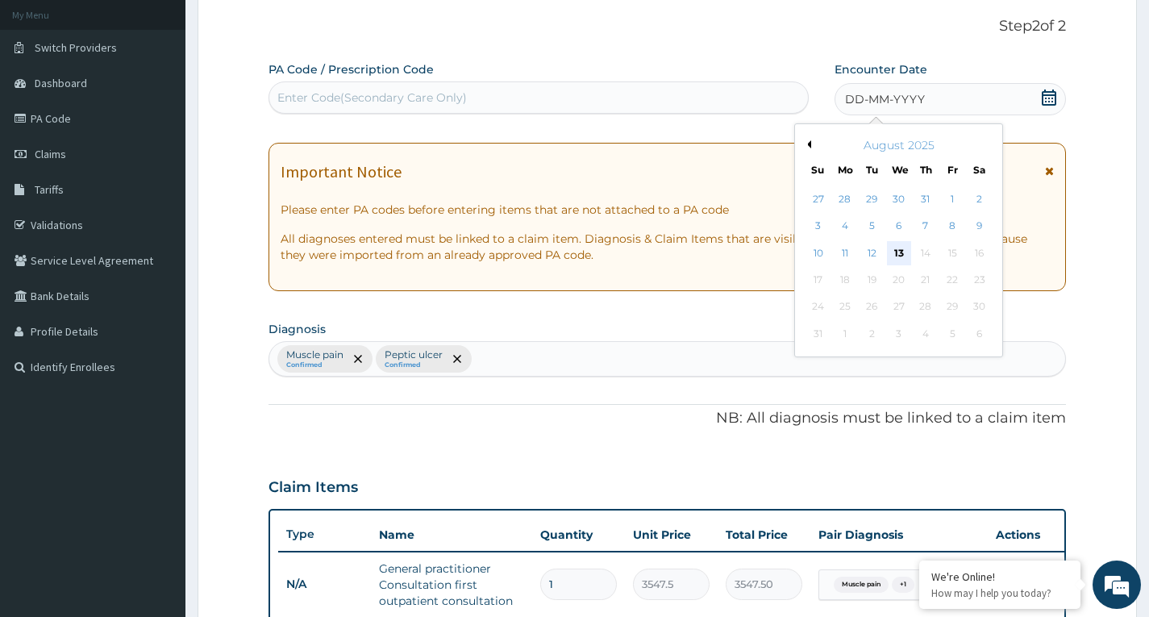
click at [898, 256] on div "13" at bounding box center [898, 253] width 24 height 24
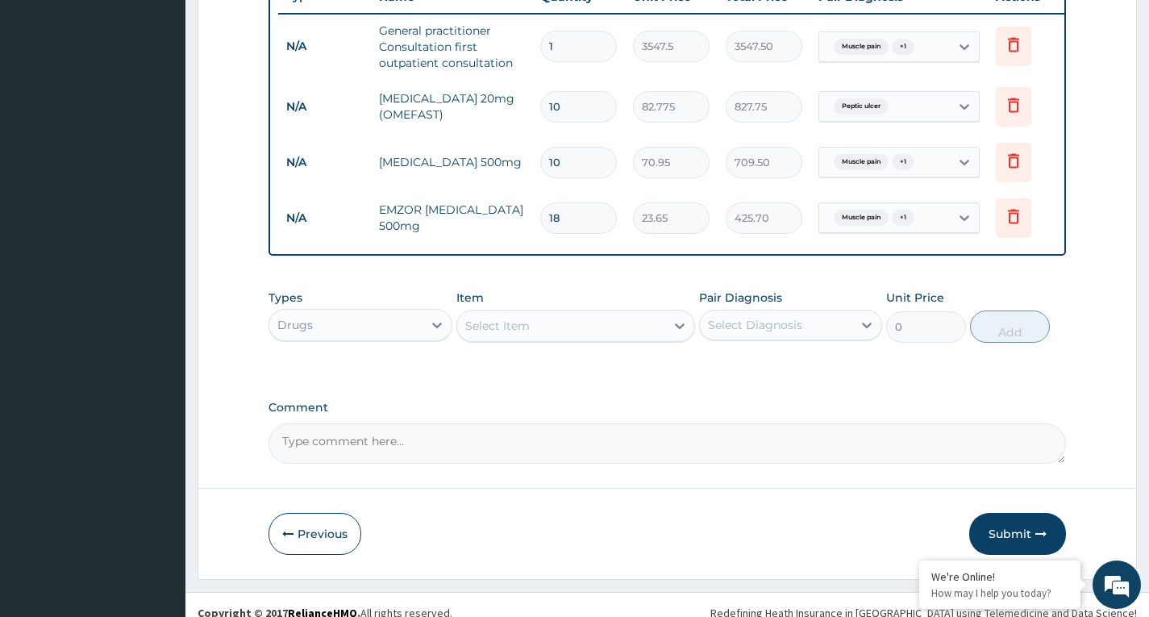
scroll to position [657, 0]
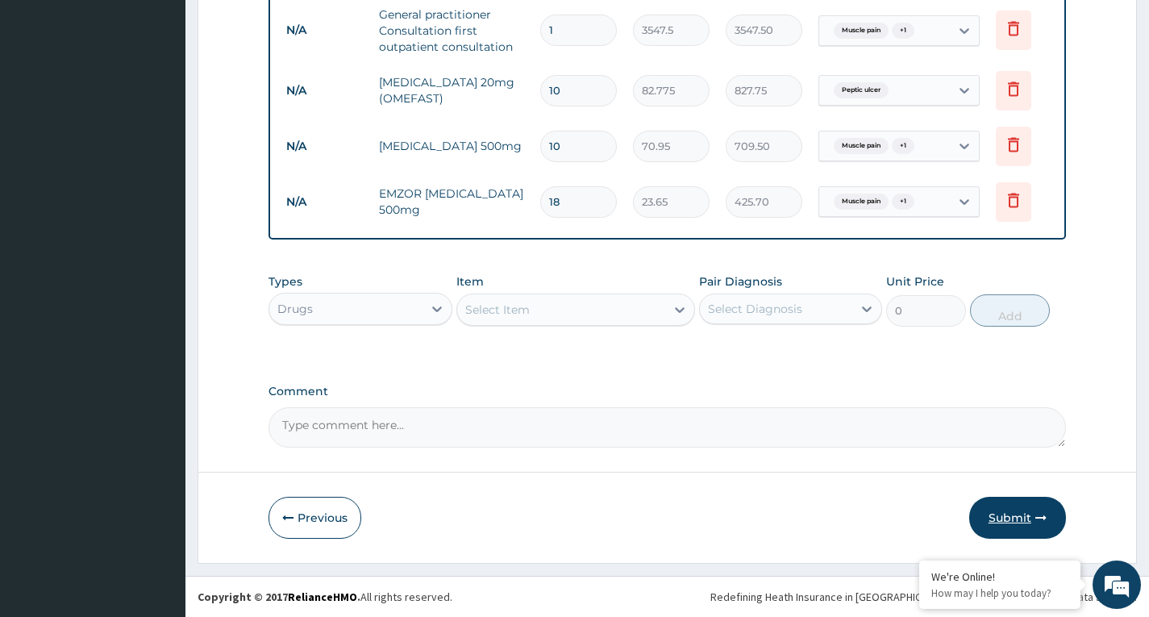
click at [1016, 512] on button "Submit" at bounding box center [1017, 518] width 97 height 42
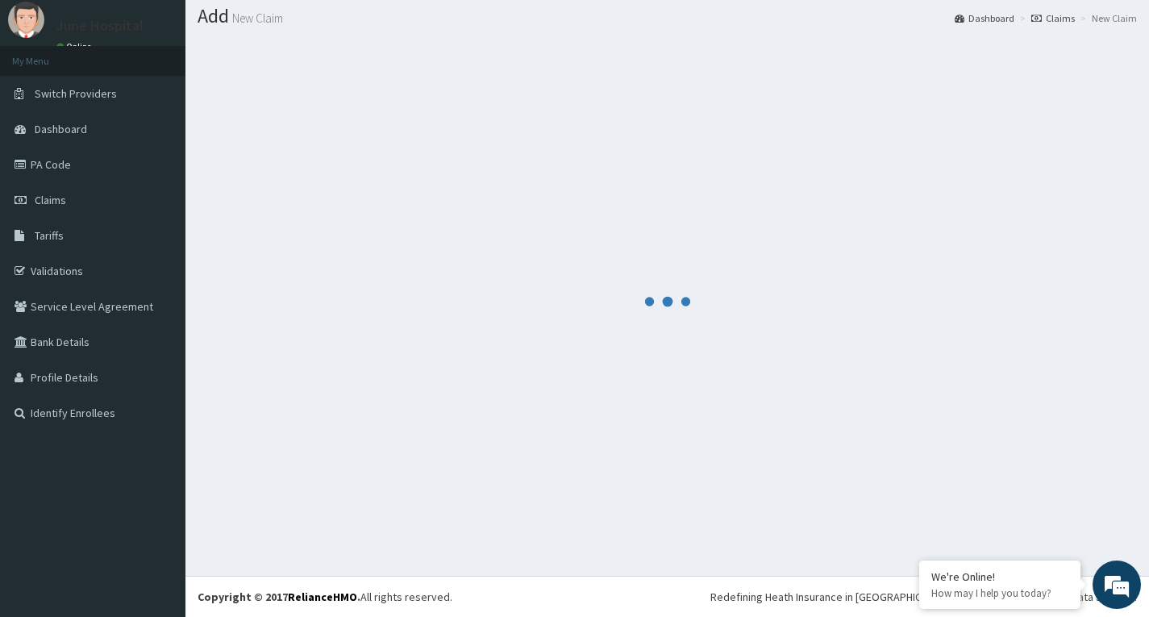
scroll to position [47, 0]
